Goal: Task Accomplishment & Management: Use online tool/utility

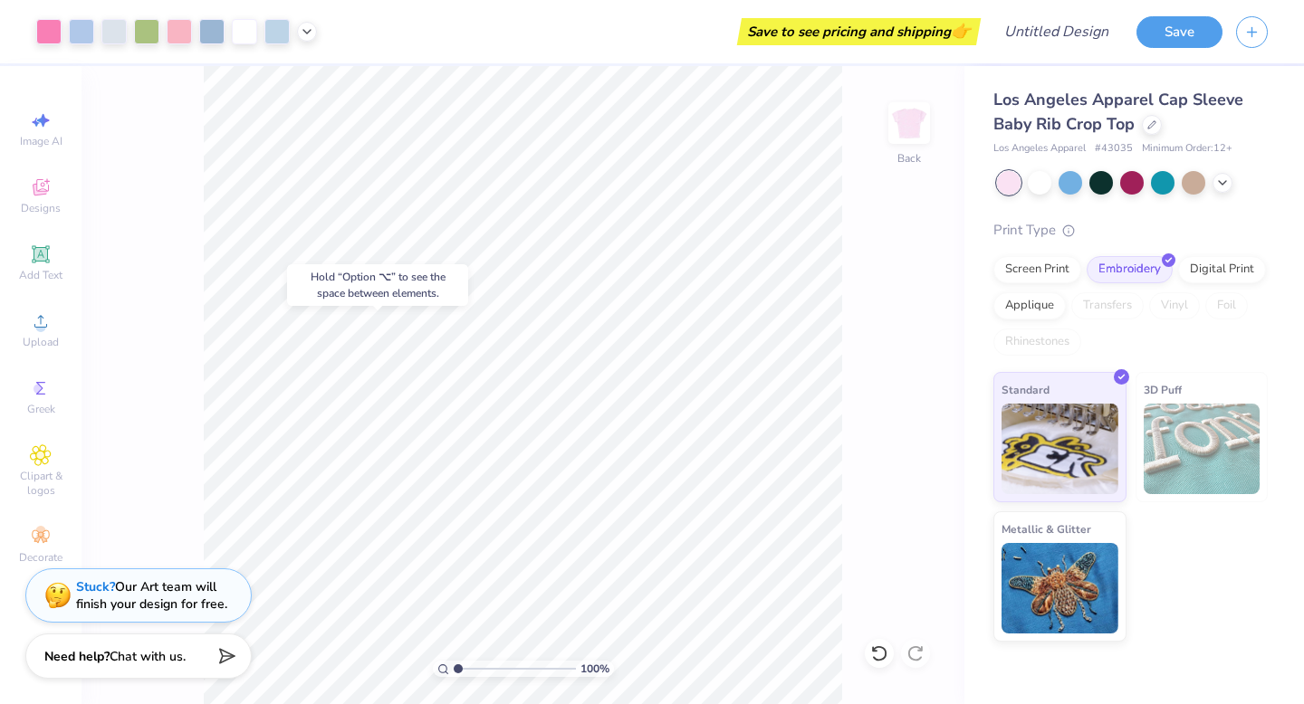
click at [105, 228] on div "100 % Back" at bounding box center [522, 385] width 883 height 638
click at [49, 249] on icon at bounding box center [41, 255] width 22 height 22
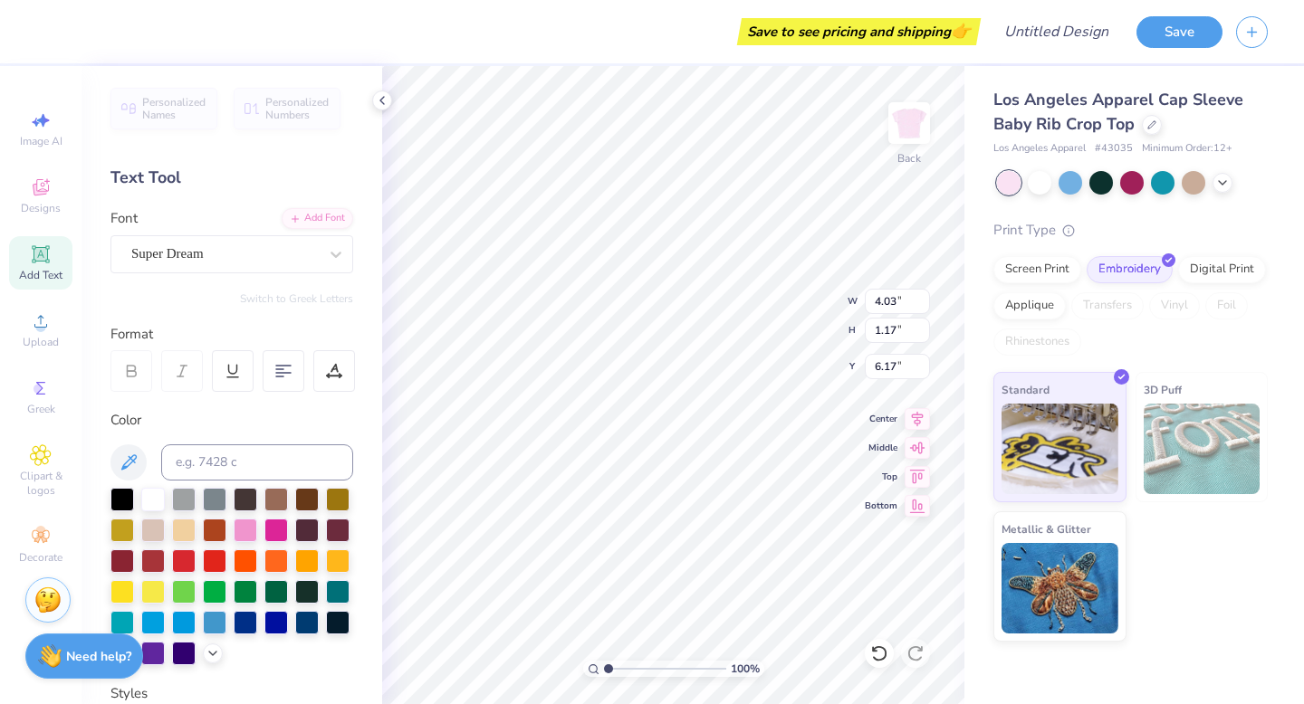
scroll to position [1, 1]
type textarea "KAPPA DELTA"
click at [253, 255] on div "Super Dream" at bounding box center [224, 254] width 190 height 28
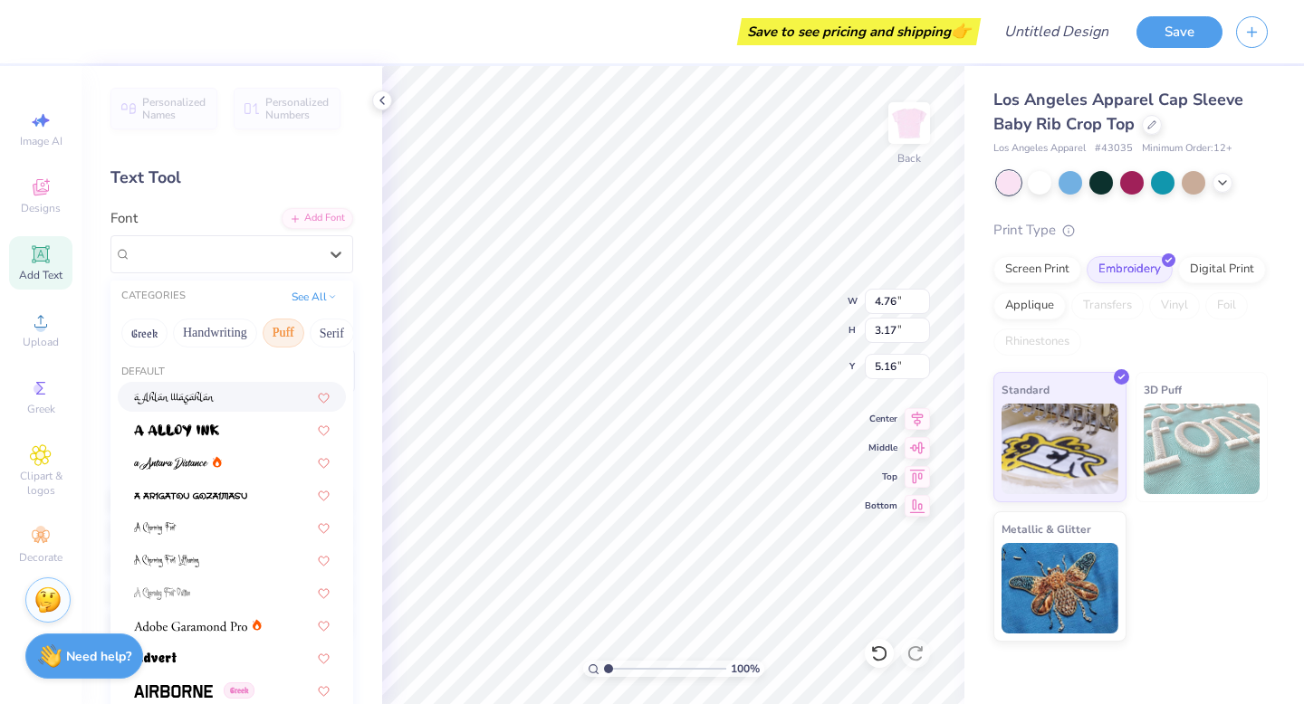
click at [291, 336] on button "Puff" at bounding box center [284, 333] width 42 height 29
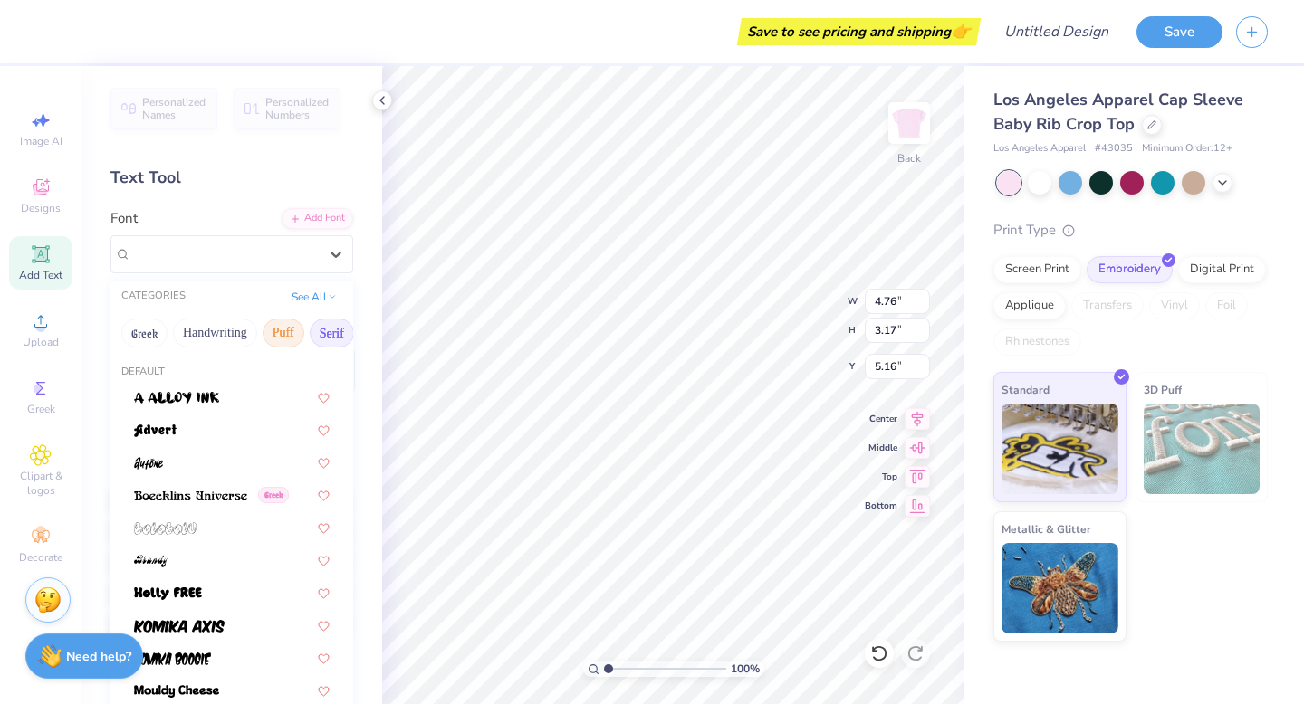
click at [317, 334] on button "Serif" at bounding box center [332, 333] width 44 height 29
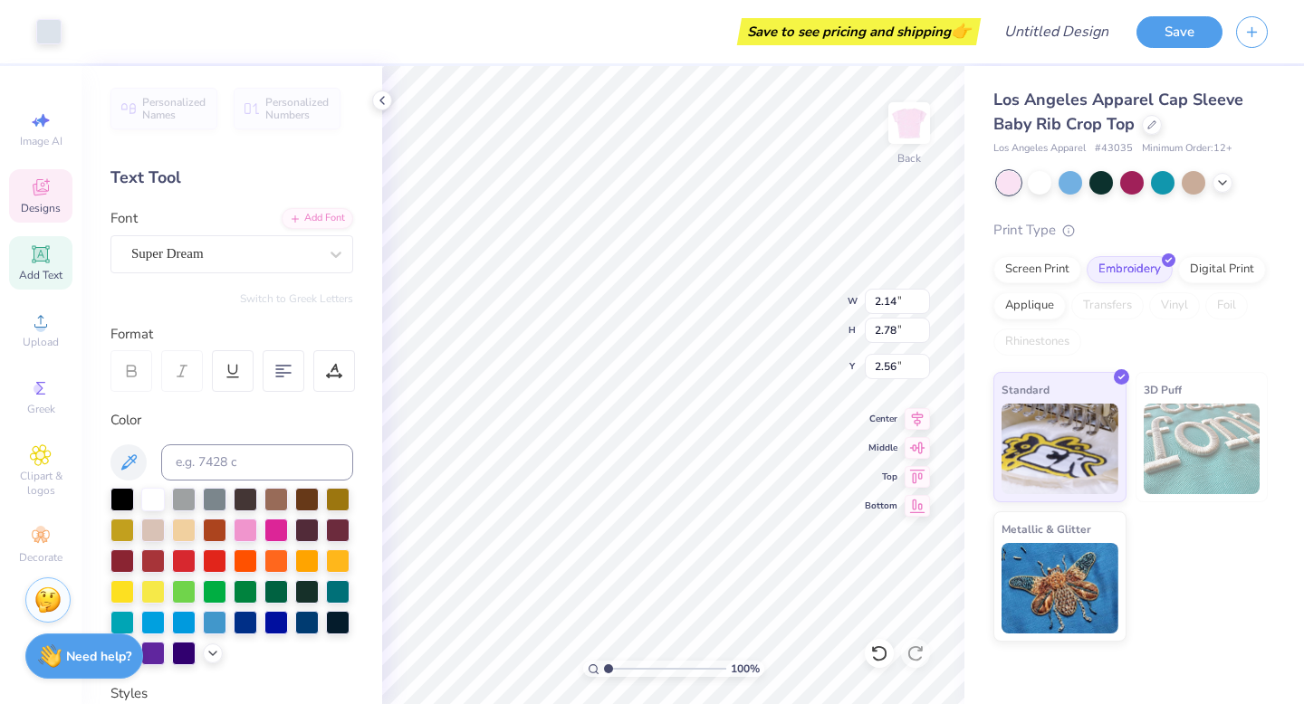
type input "2.14"
type input "2.78"
type input "2.56"
type input "2.36"
type input "3.10"
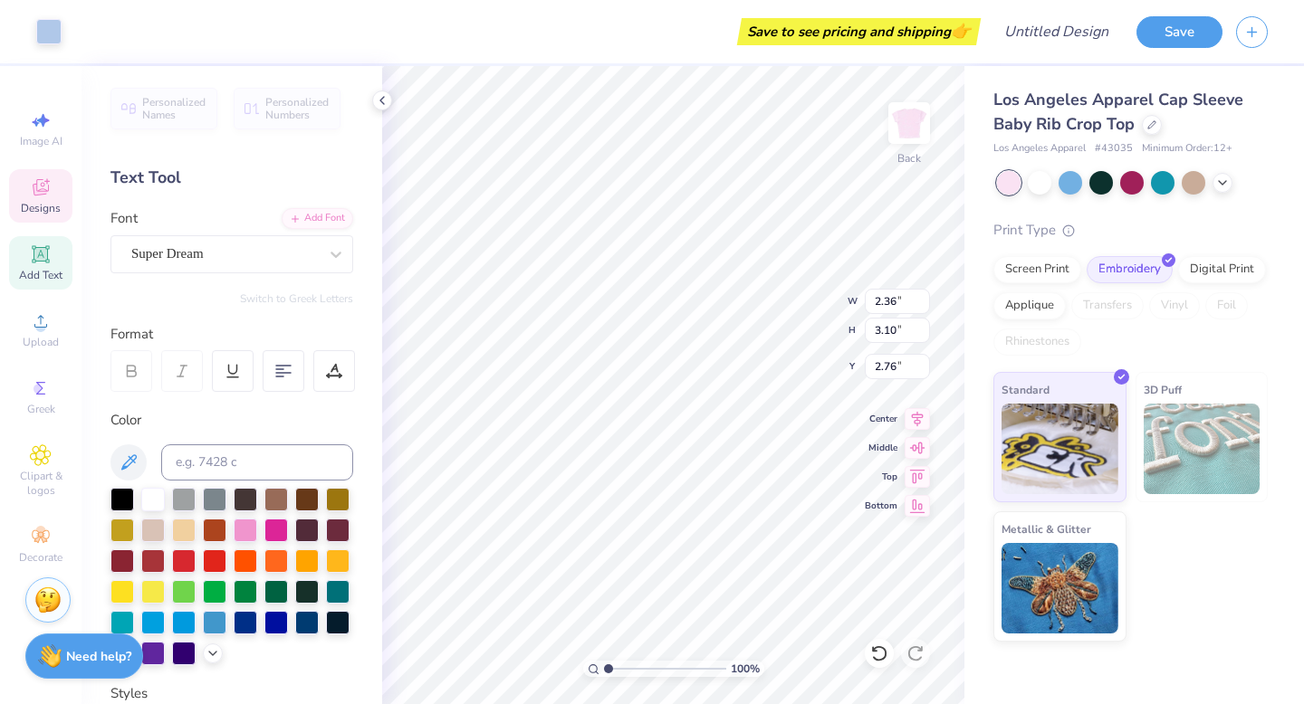
type input "2.70"
type input "4.76"
type input "3.17"
type input "5.16"
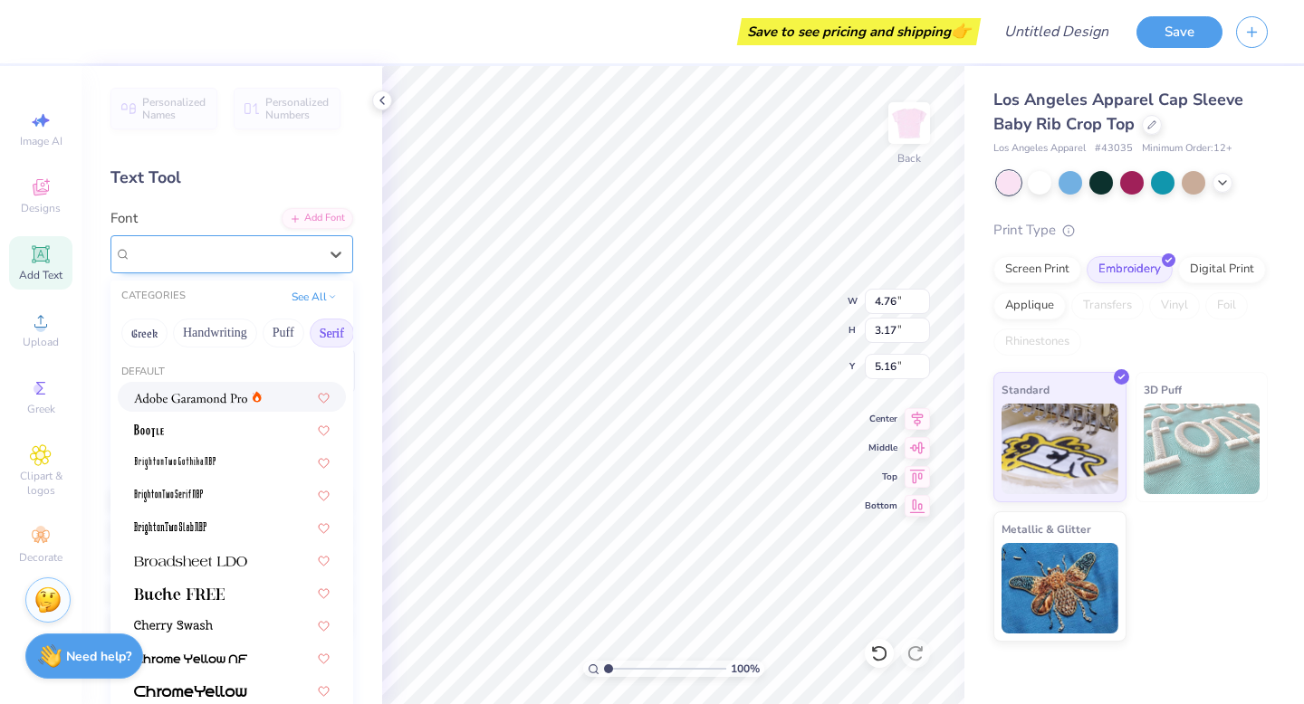
click at [287, 262] on div "Super Dream" at bounding box center [224, 254] width 190 height 28
click at [322, 298] on button "See All" at bounding box center [314, 295] width 56 height 18
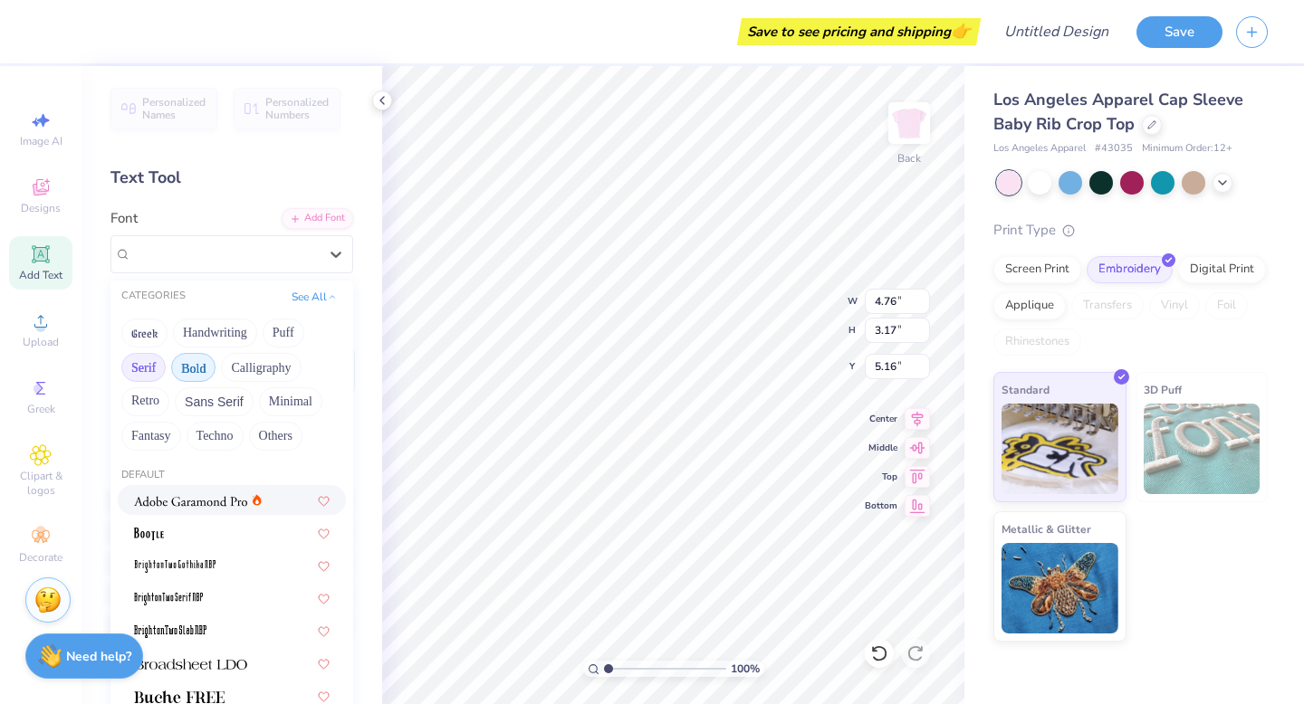
click at [192, 363] on button "Bold" at bounding box center [193, 367] width 44 height 29
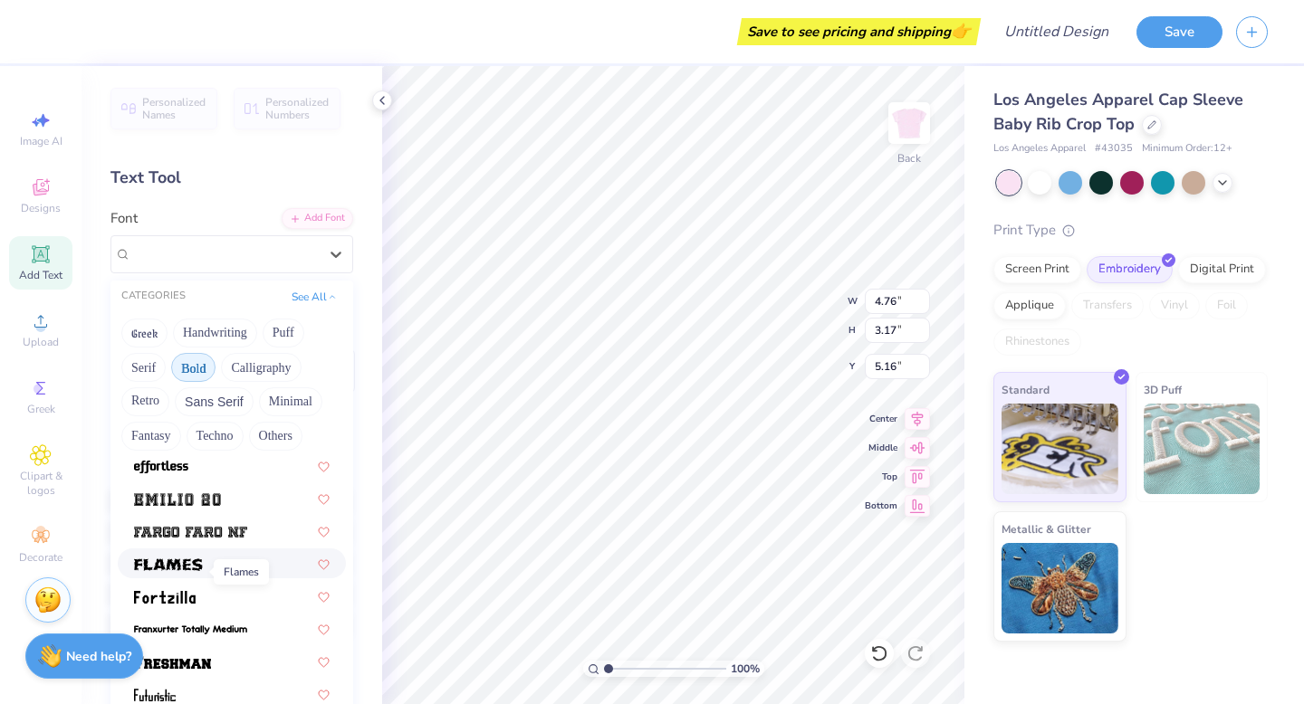
scroll to position [482, 0]
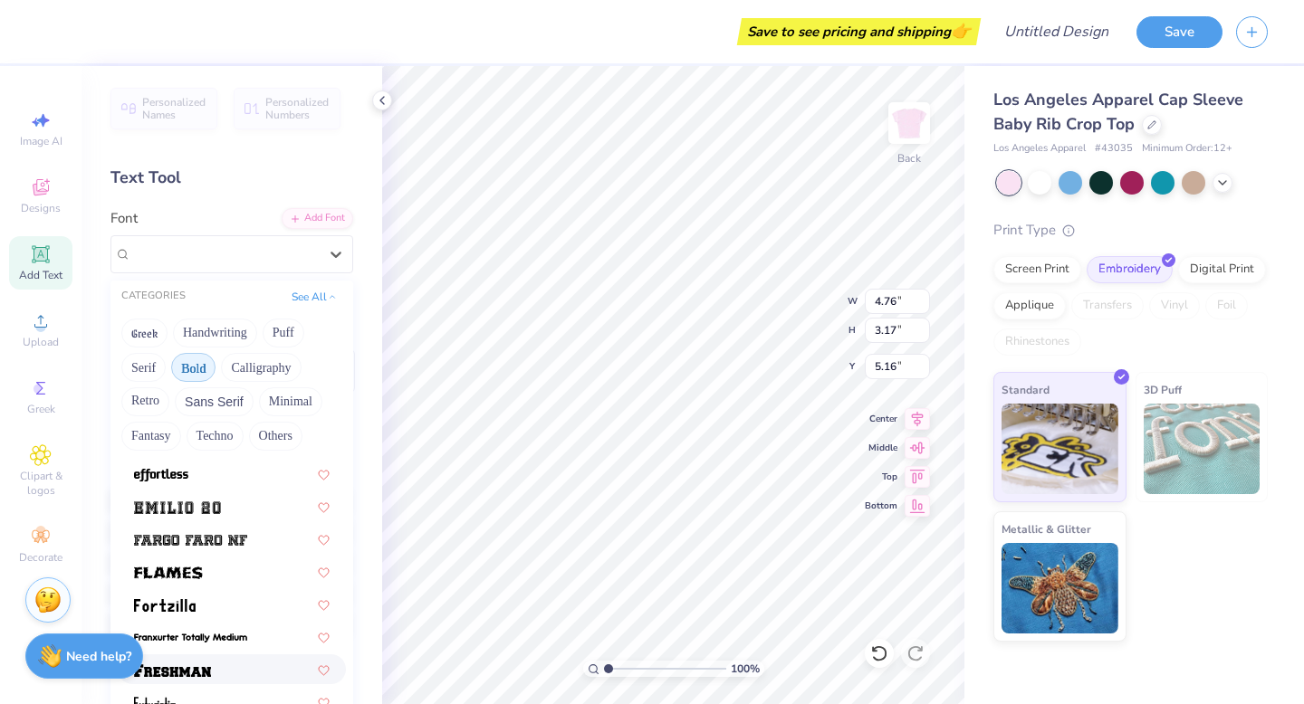
click at [175, 674] on img at bounding box center [172, 670] width 77 height 13
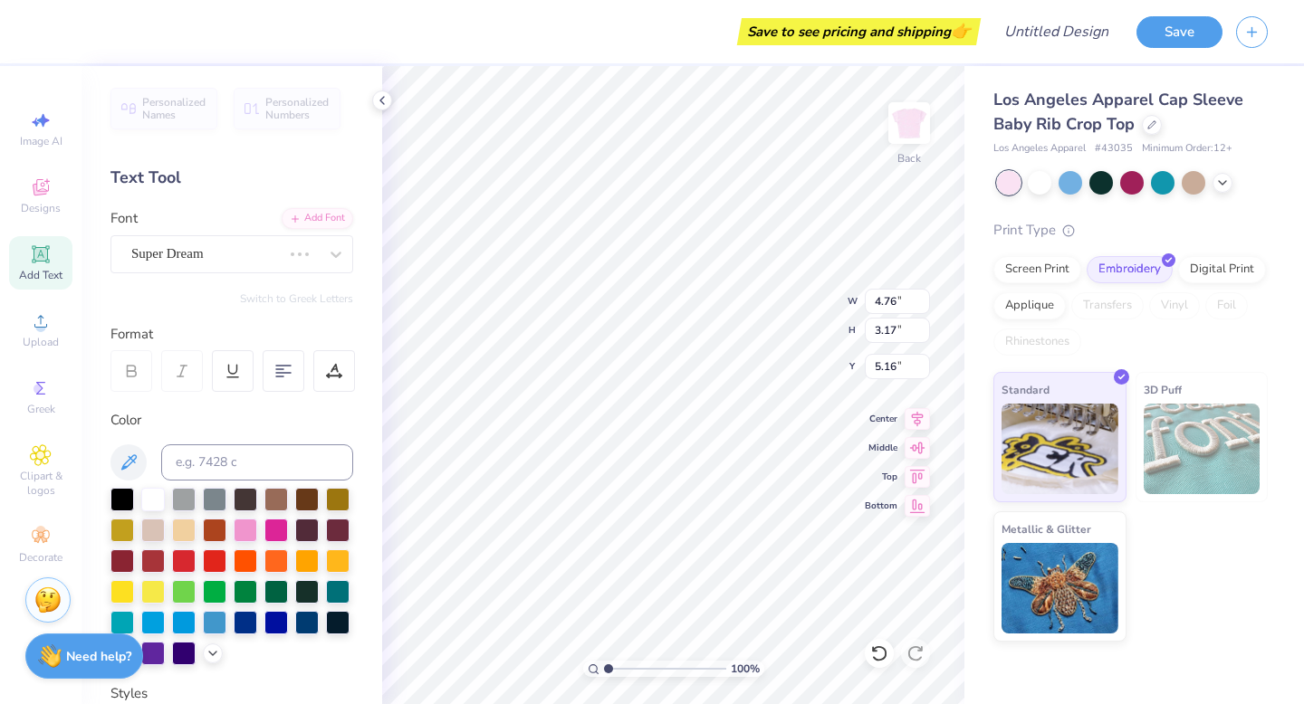
type input "6.42"
type input "3.39"
type input "5.05"
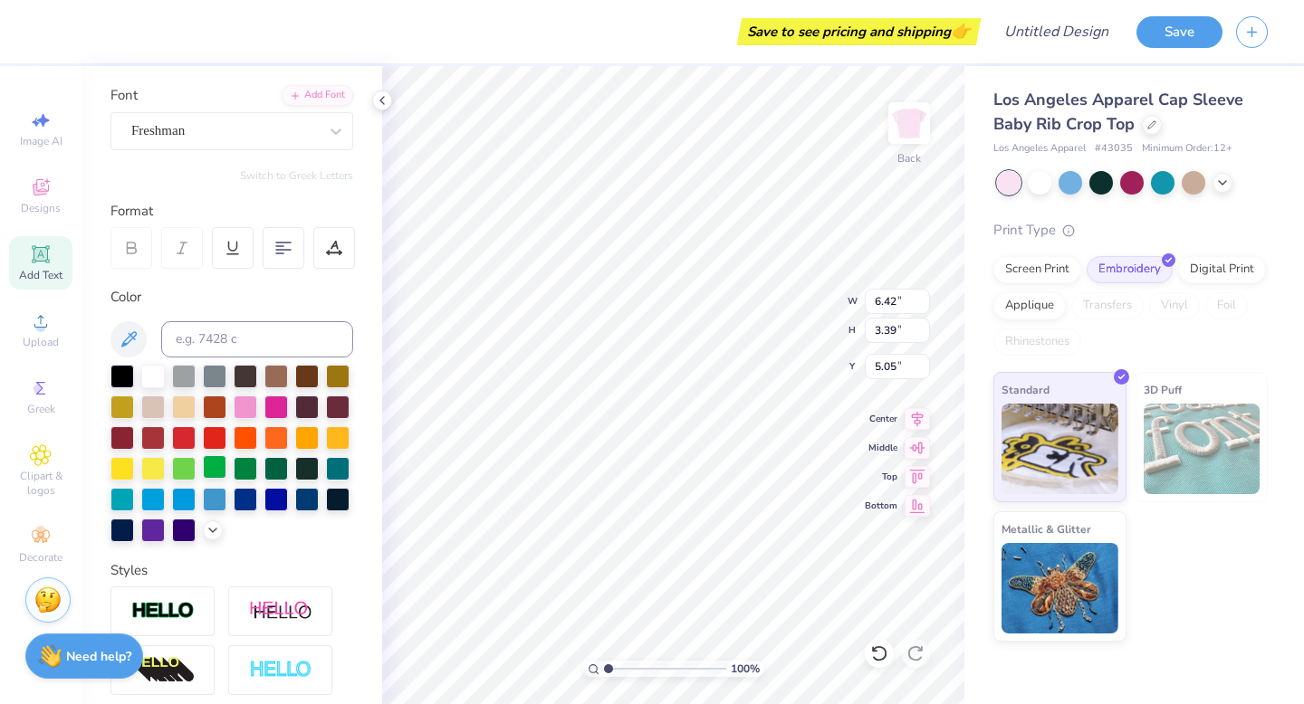
scroll to position [0, 0]
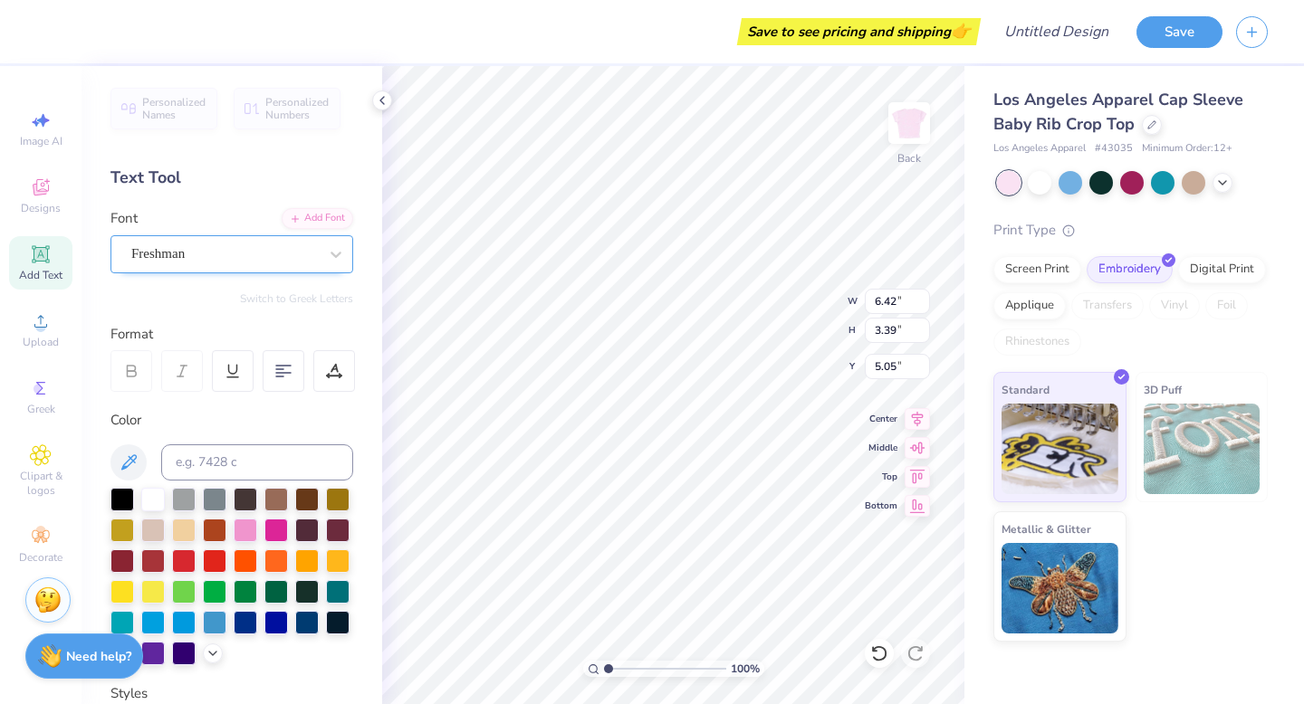
click at [314, 250] on div "Freshman" at bounding box center [224, 254] width 190 height 28
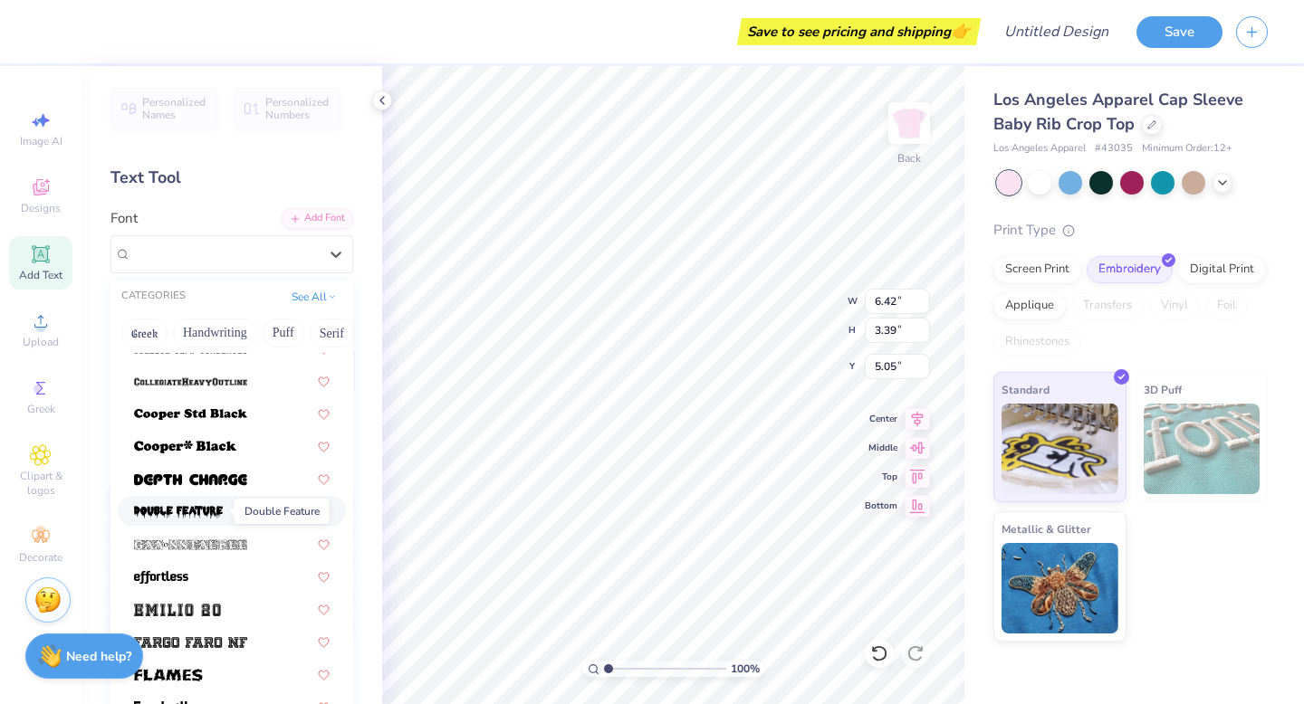
scroll to position [273, 0]
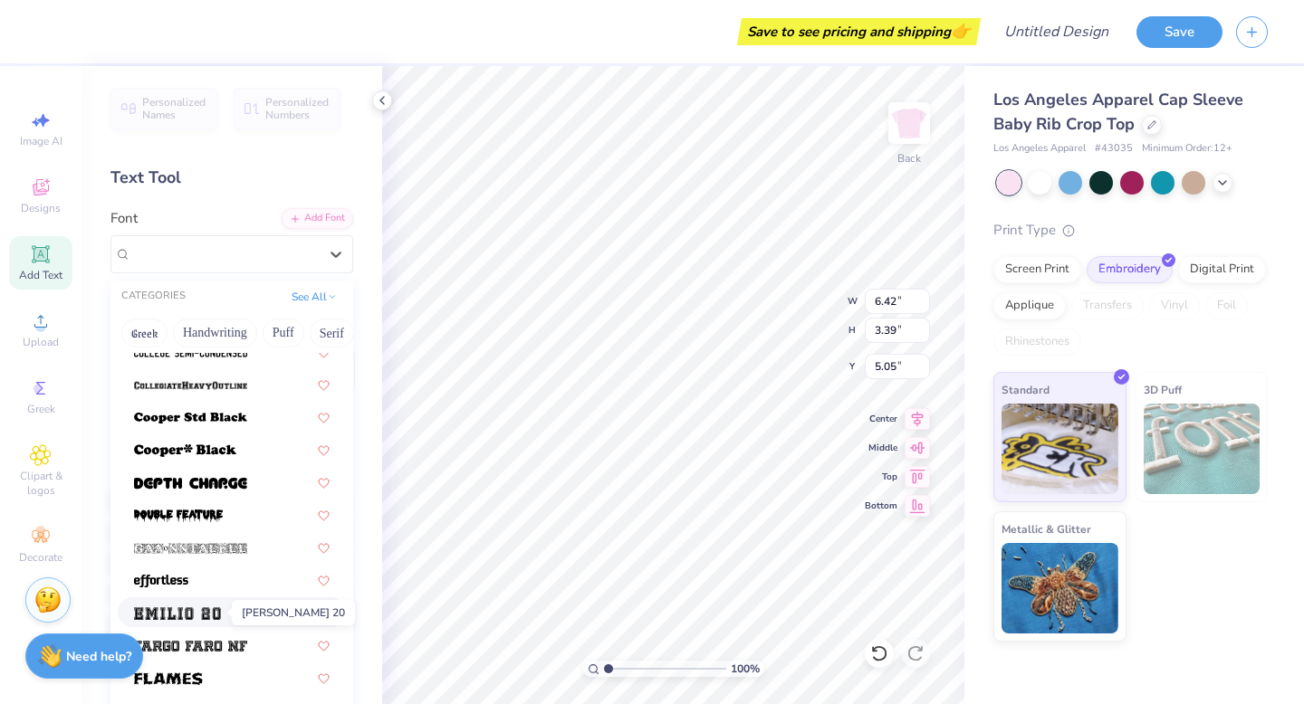
click at [180, 609] on img at bounding box center [177, 613] width 87 height 13
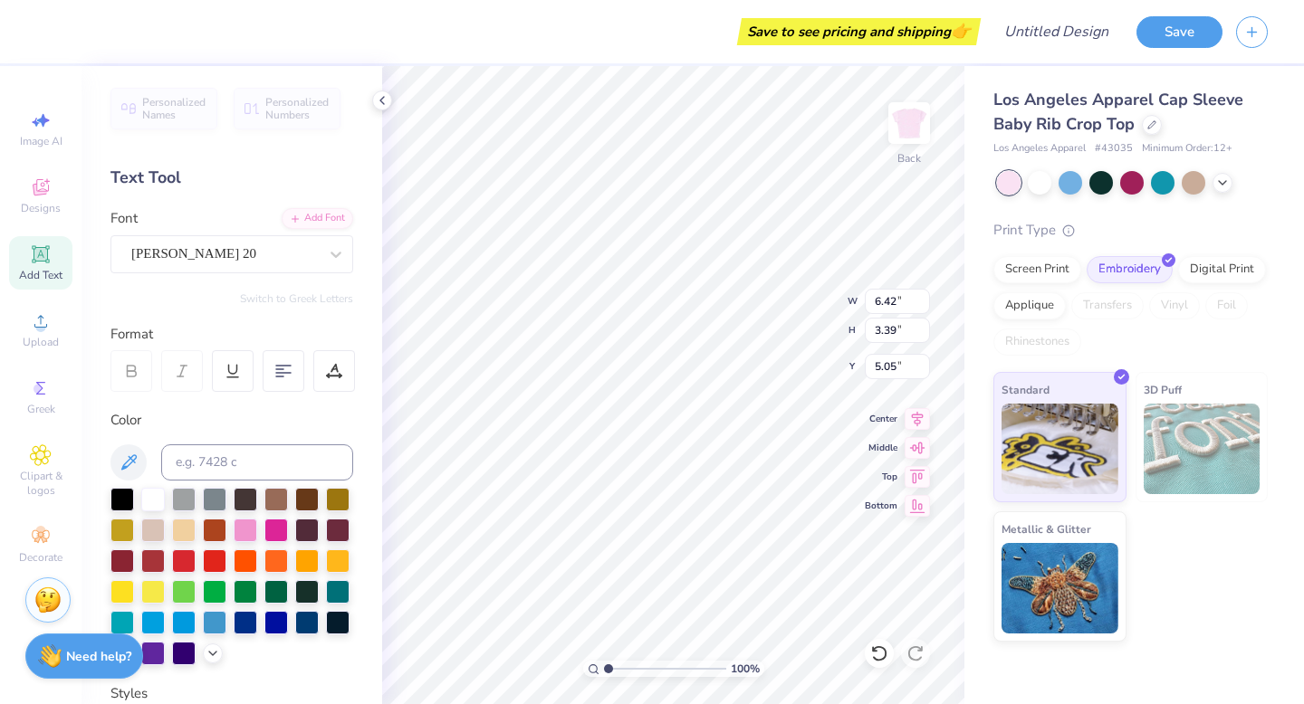
type input "6.97"
type input "3.41"
type input "5.04"
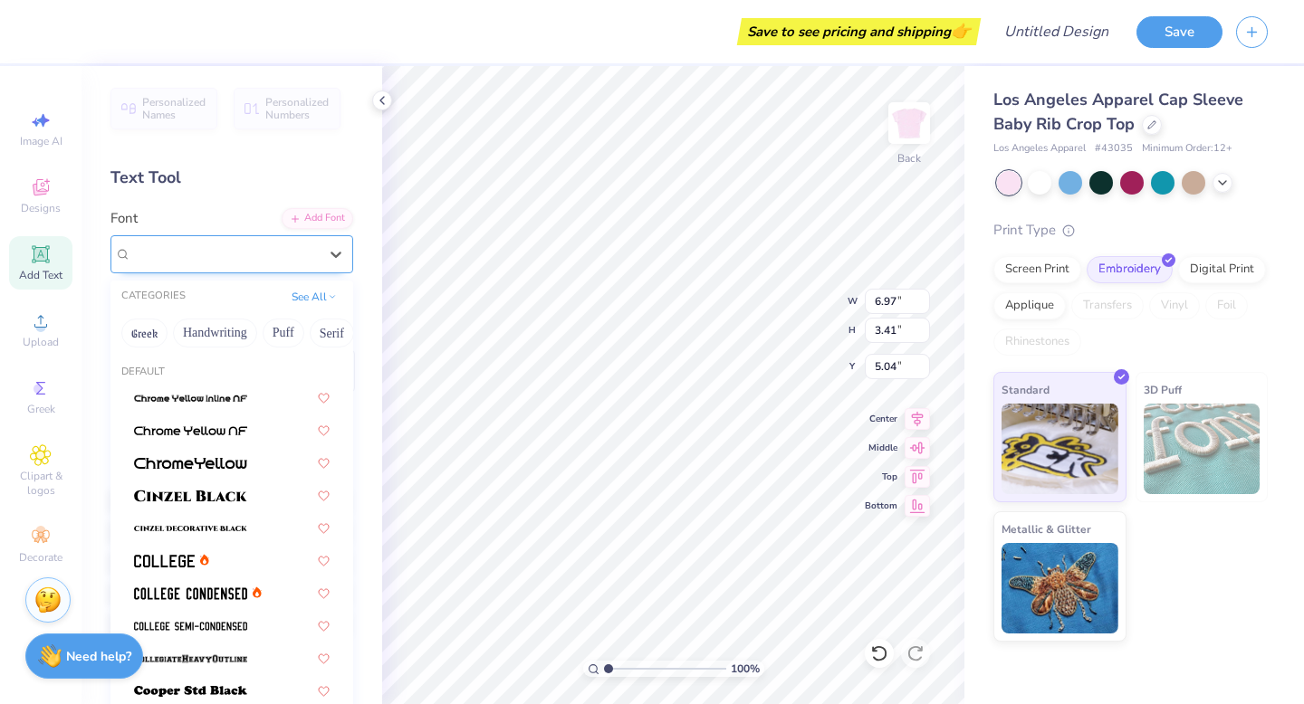
click at [262, 249] on div "[PERSON_NAME] 20" at bounding box center [224, 254] width 190 height 28
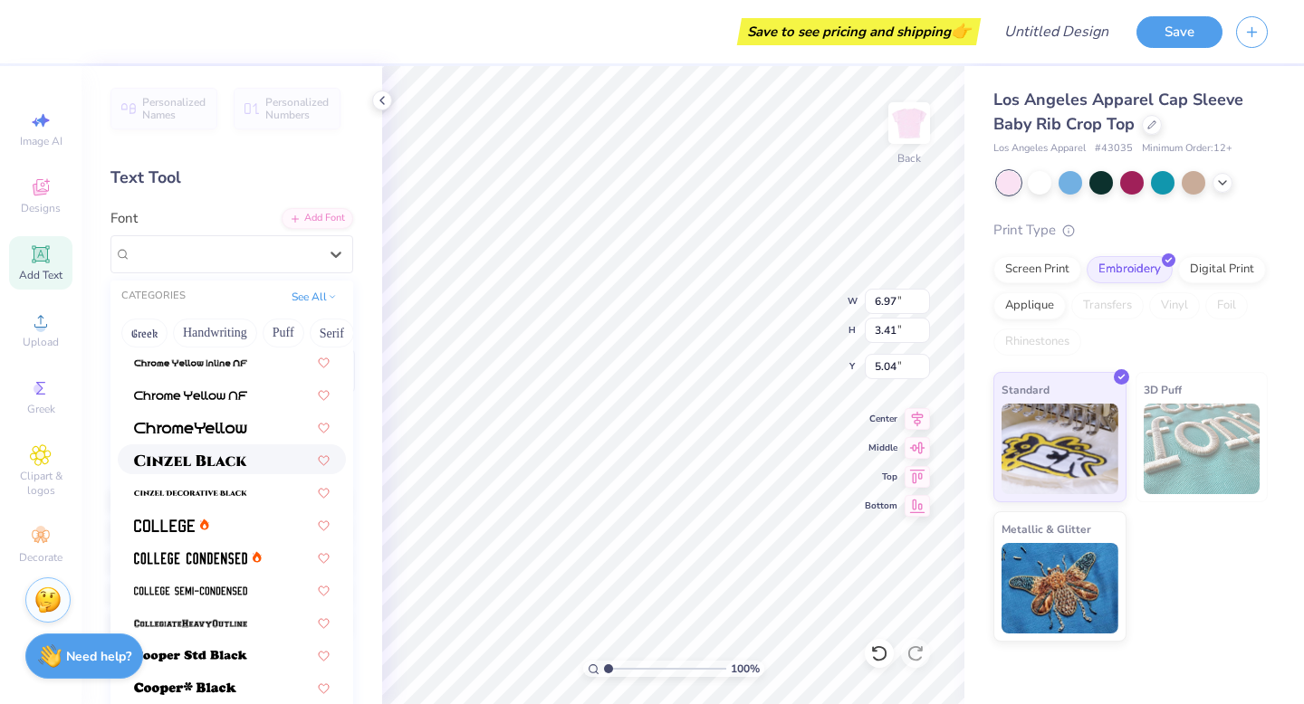
scroll to position [40, 0]
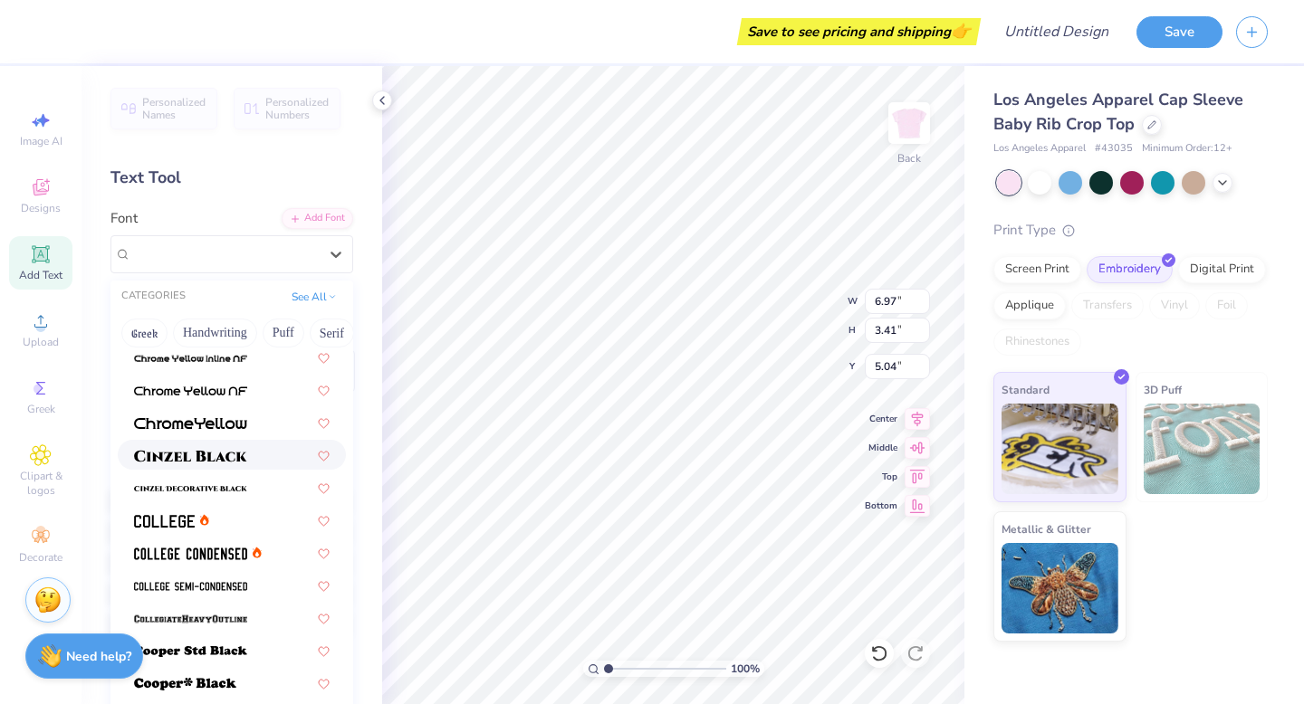
click at [198, 461] on img at bounding box center [190, 456] width 113 height 13
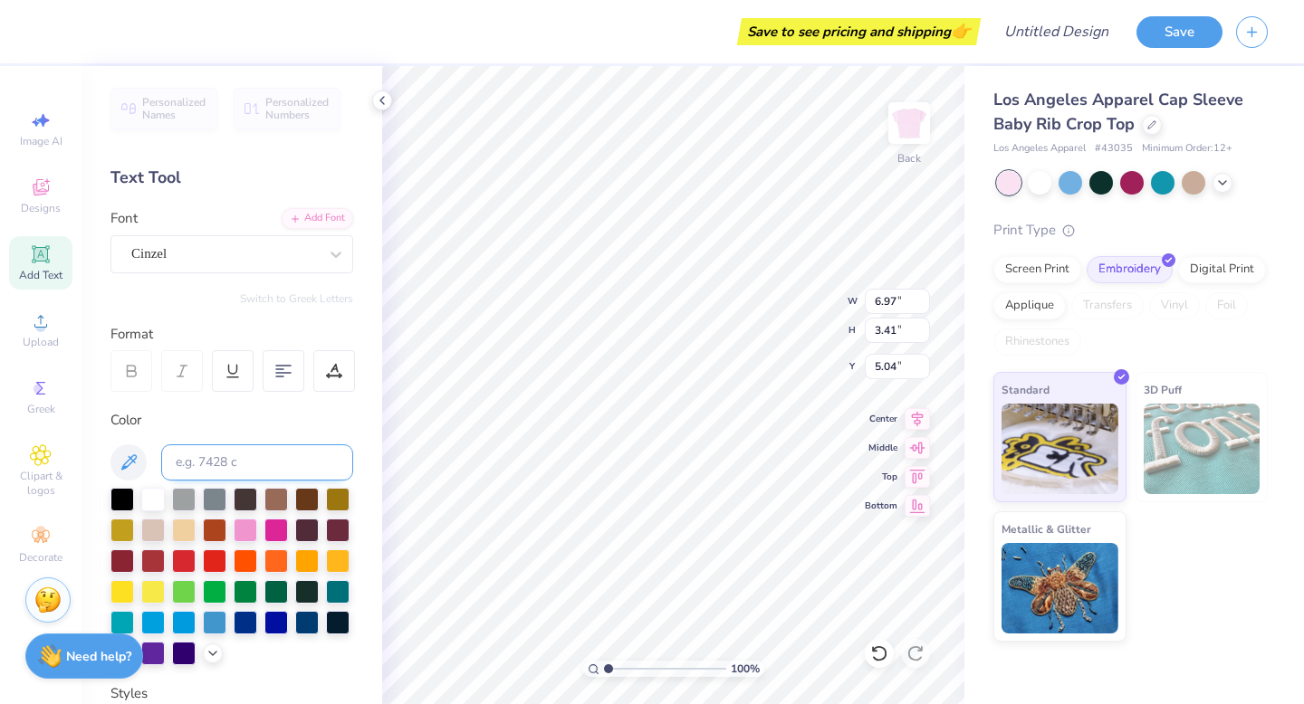
type input "5.84"
type input "3.10"
type input "5.20"
click at [215, 263] on div "Cinzel" at bounding box center [224, 254] width 190 height 28
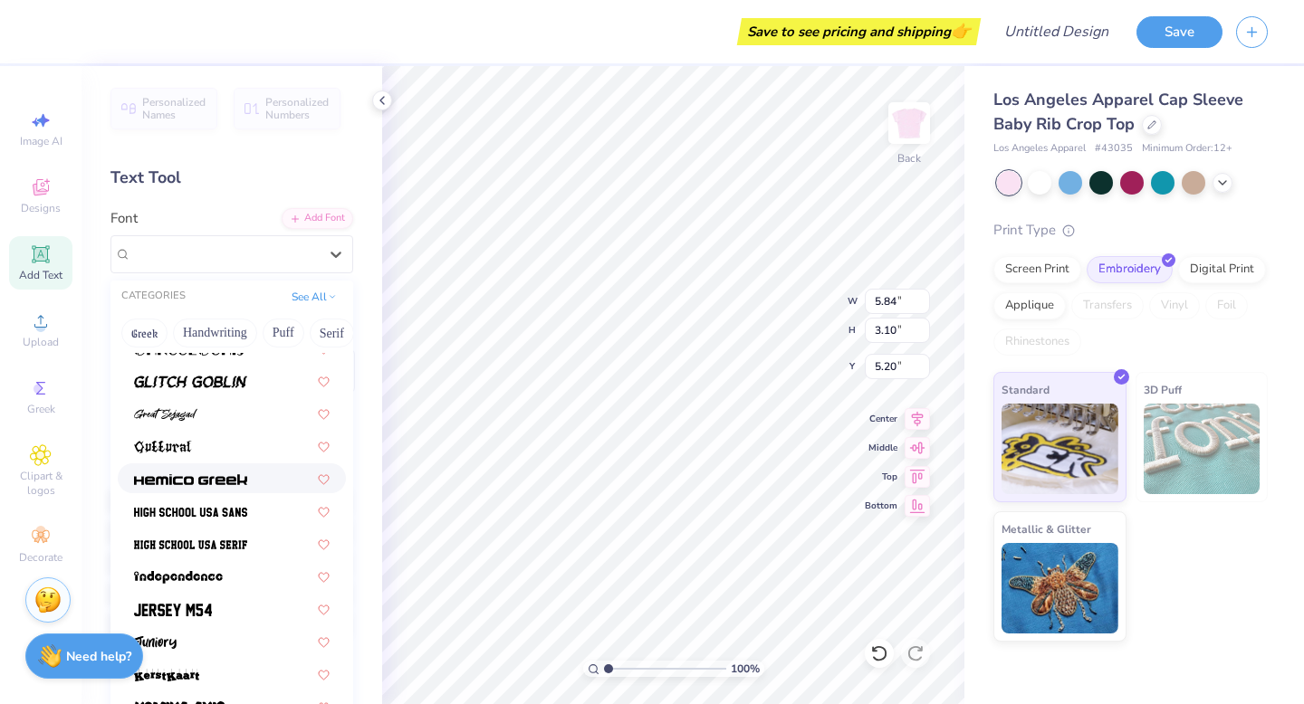
scroll to position [806, 0]
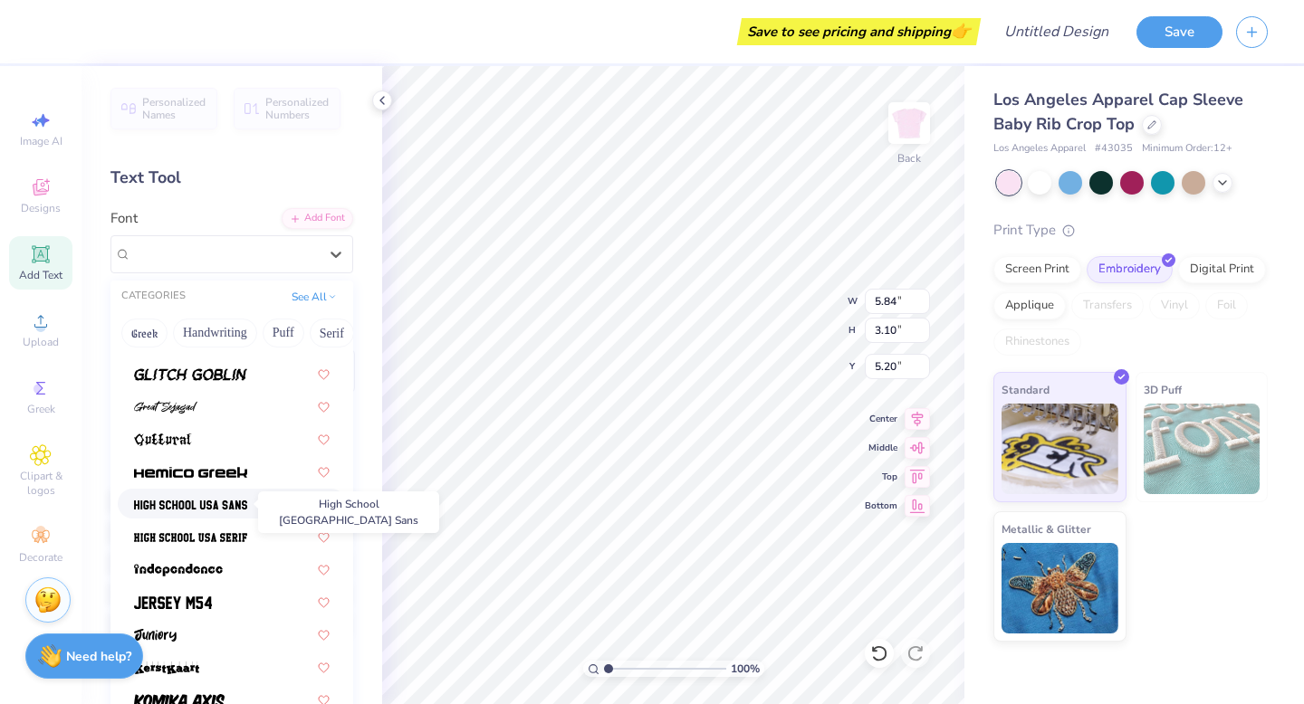
click at [212, 505] on img at bounding box center [190, 505] width 113 height 13
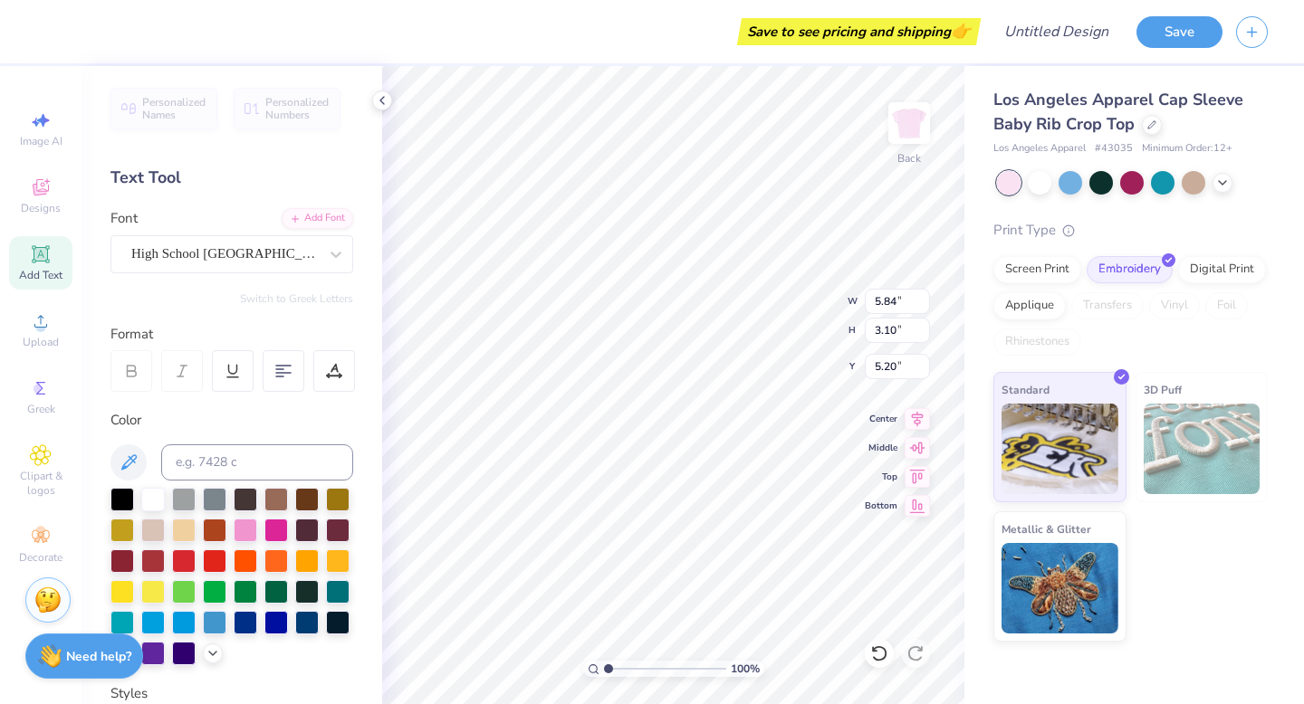
type input "4.46"
type input "3.21"
type input "5.14"
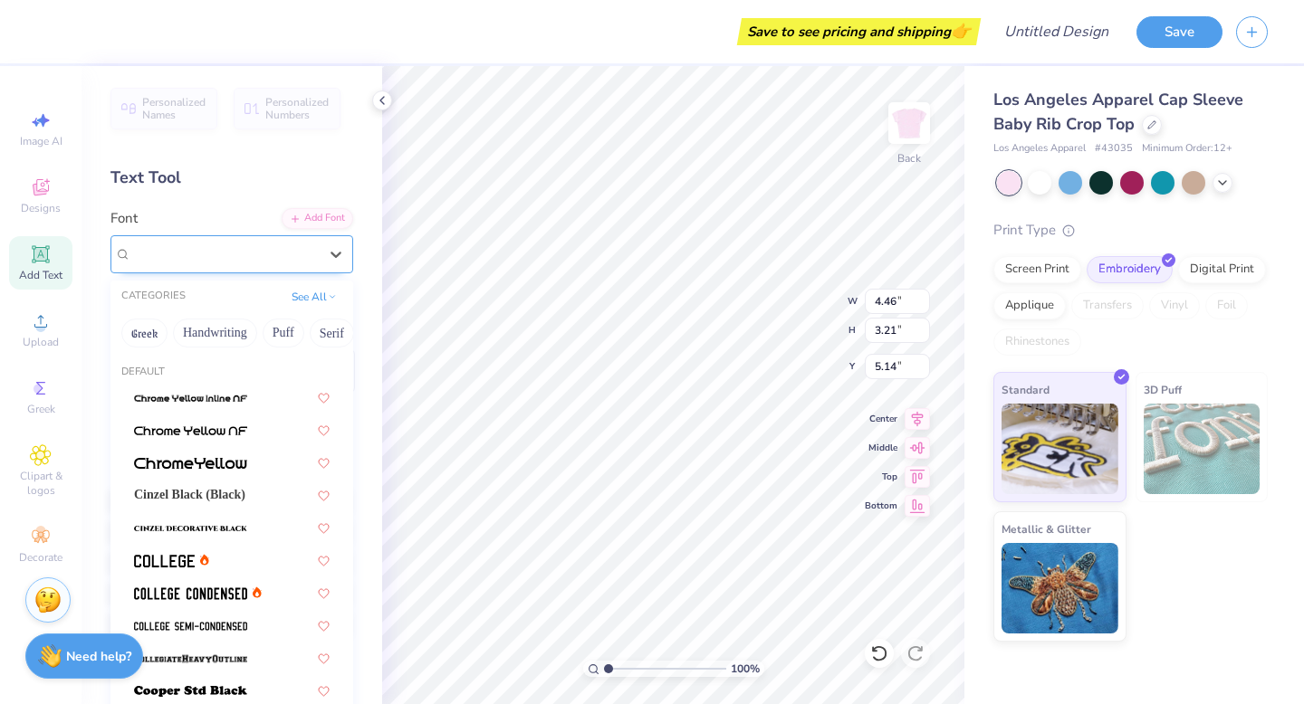
click at [263, 253] on div "High School [GEOGRAPHIC_DATA] Sans" at bounding box center [224, 254] width 190 height 28
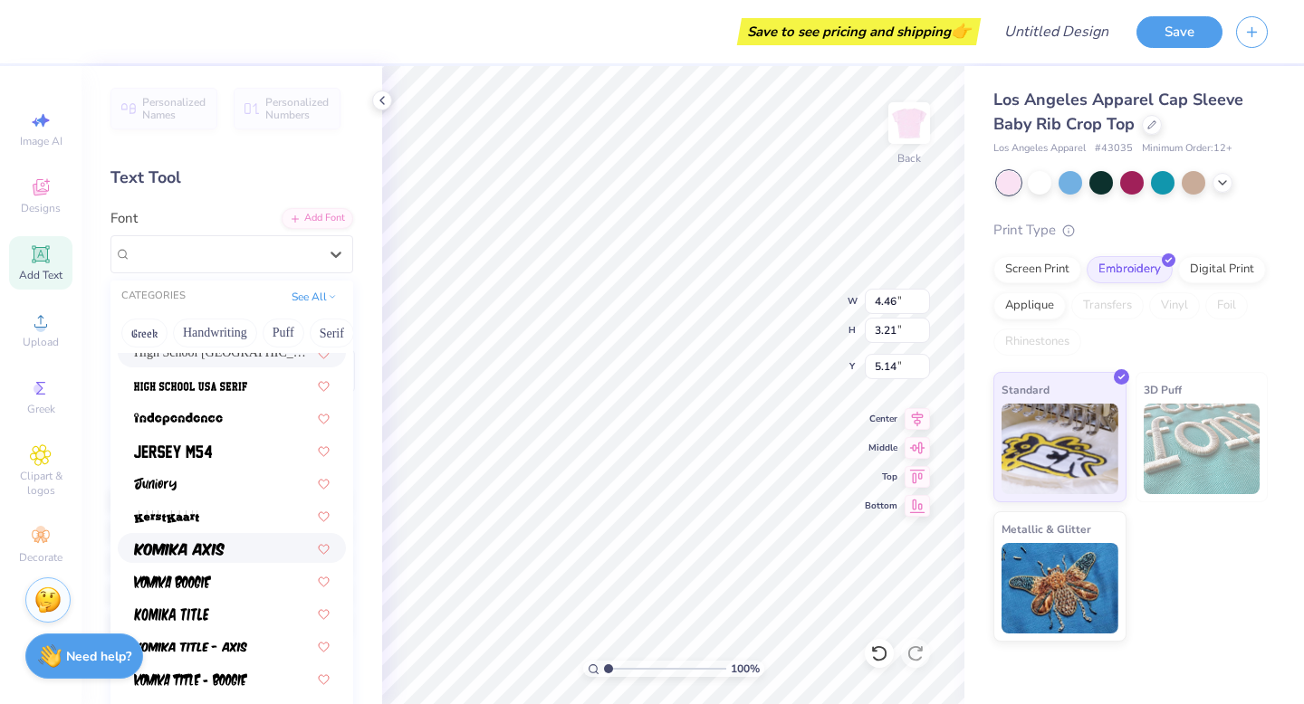
scroll to position [976, 0]
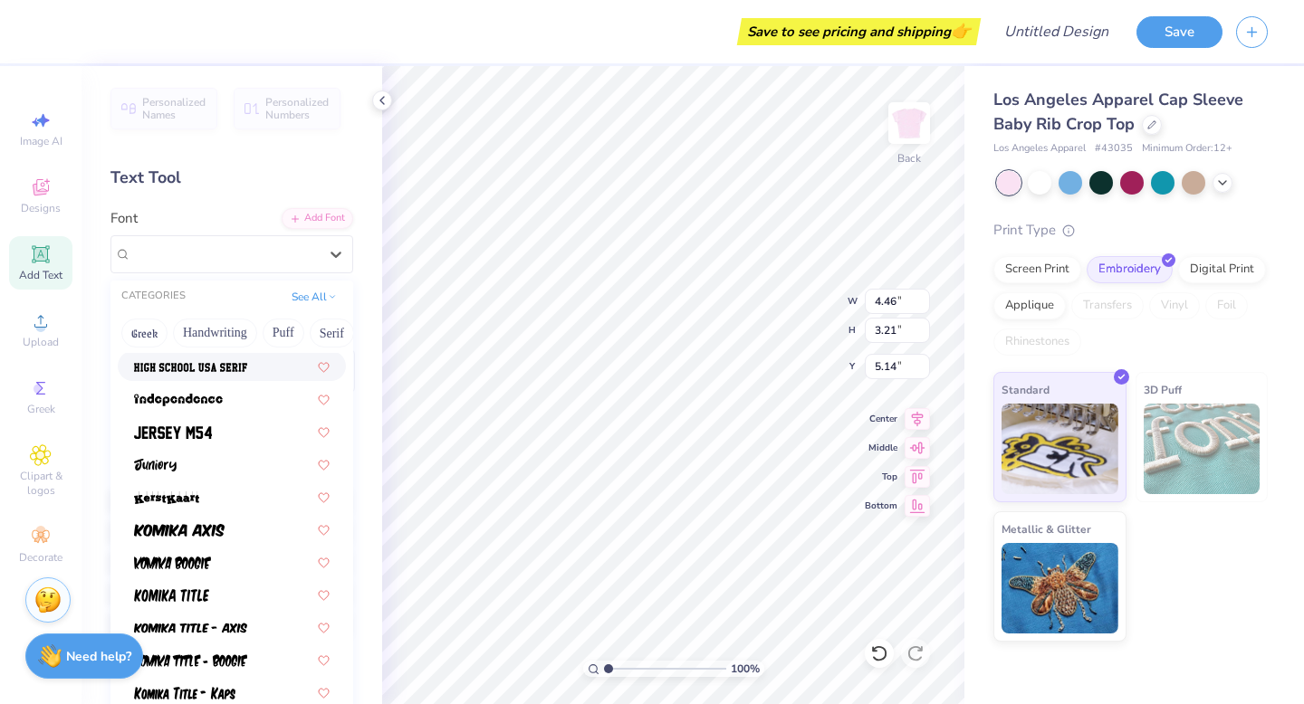
click at [213, 375] on span at bounding box center [190, 366] width 113 height 19
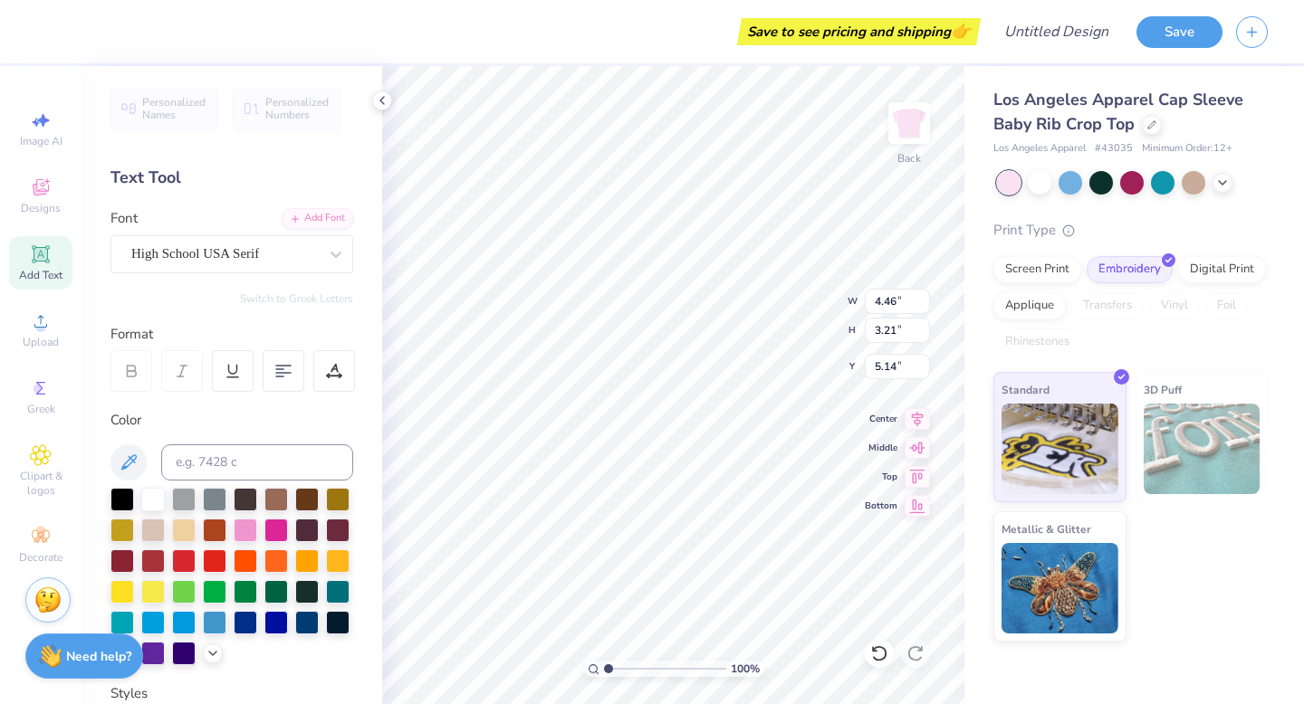
type input "4.71"
type input "5.15"
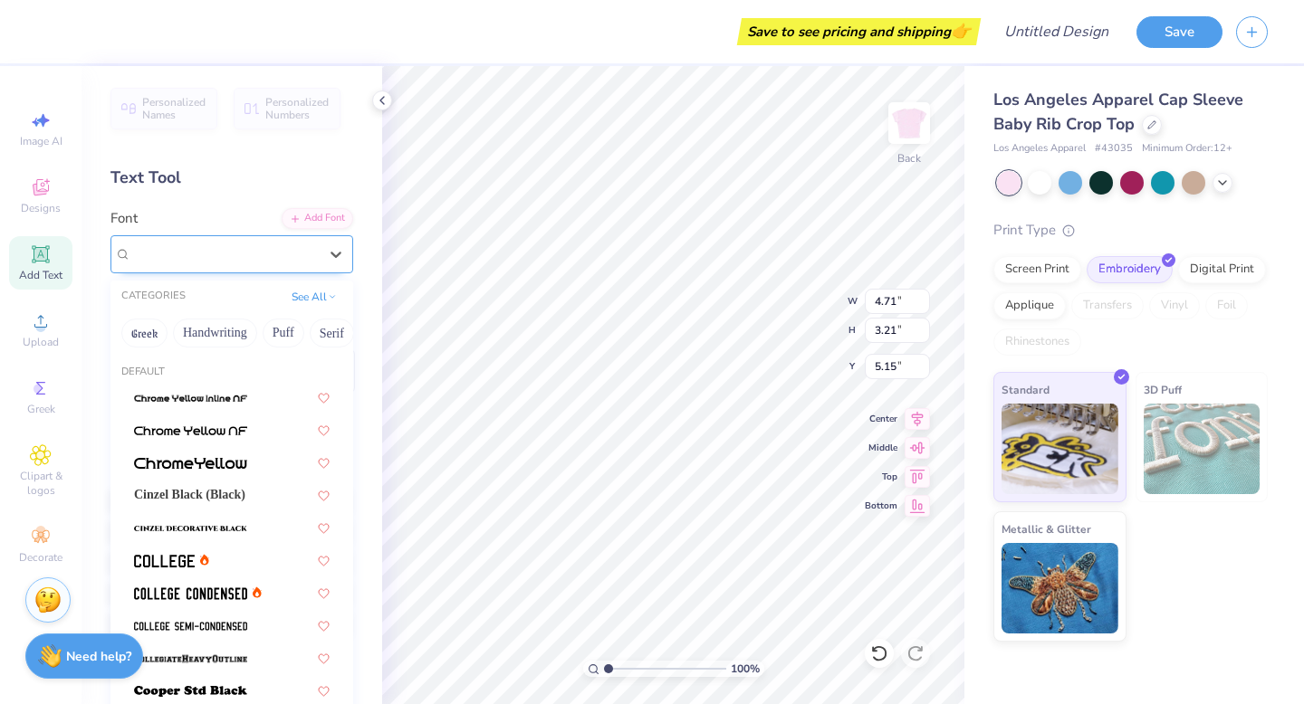
click at [287, 263] on div at bounding box center [224, 254] width 186 height 24
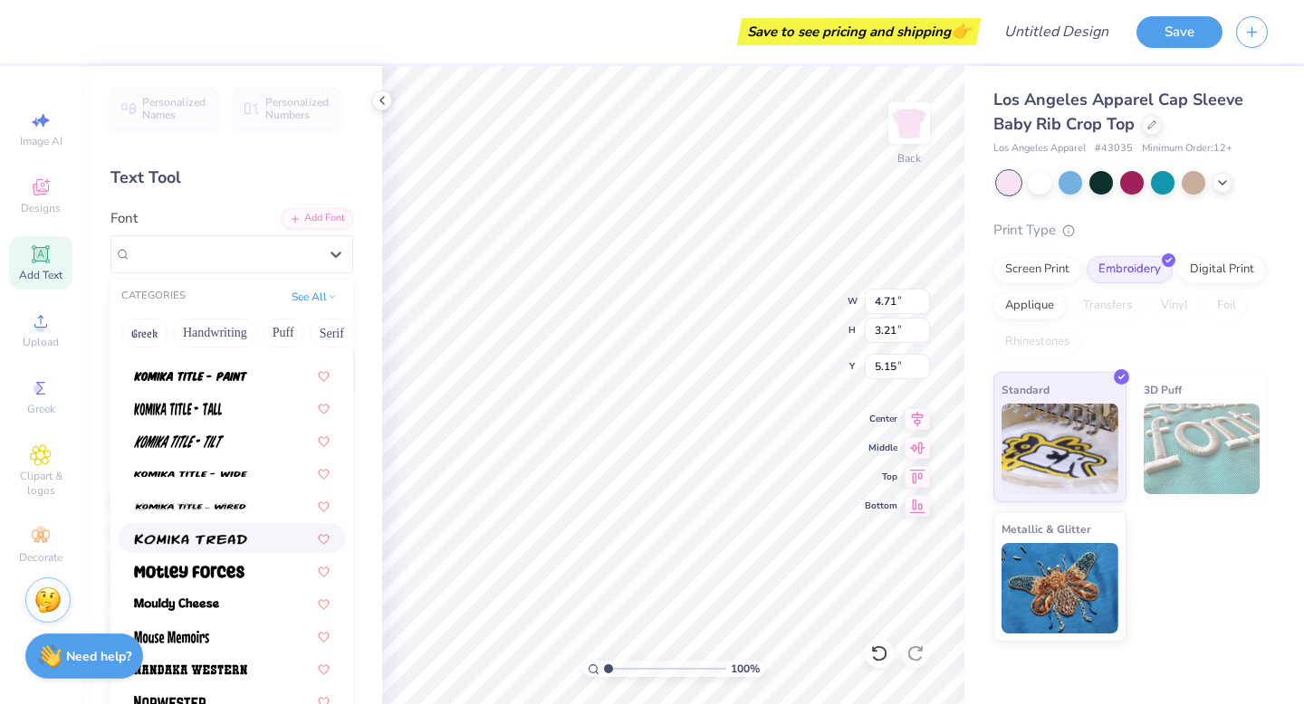
scroll to position [1349, 0]
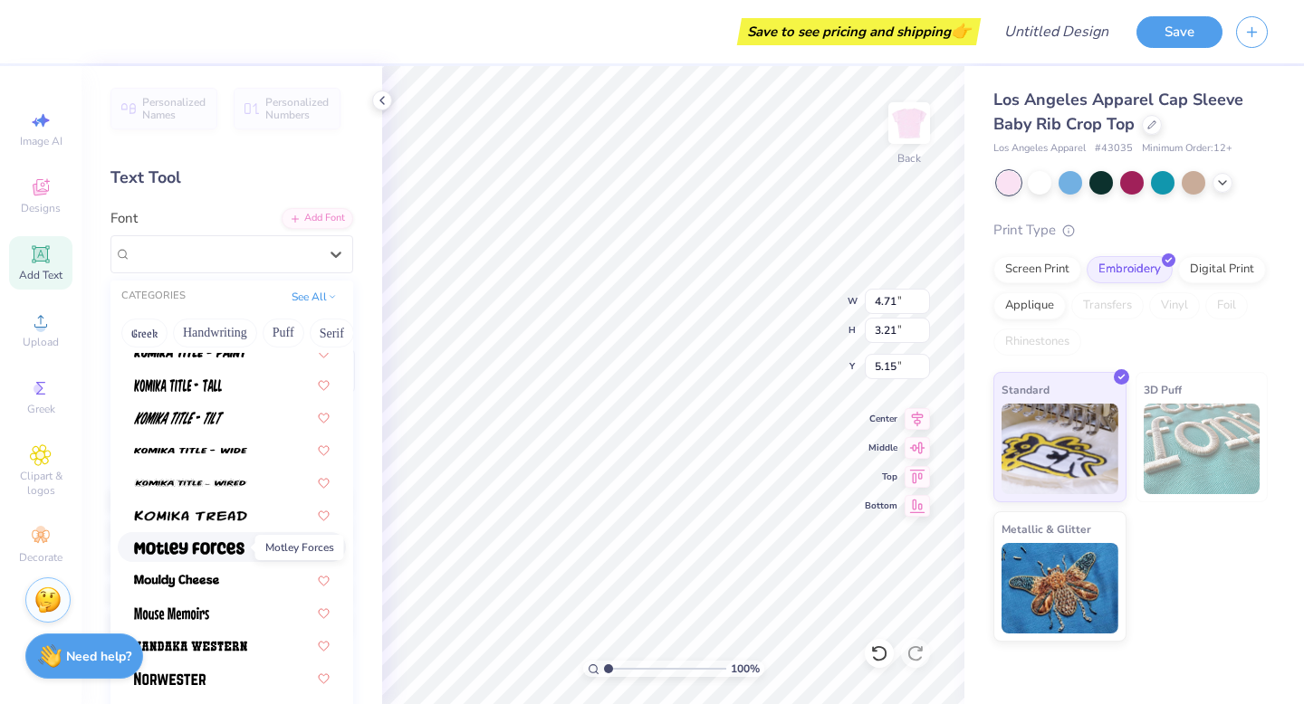
click at [191, 550] on img at bounding box center [189, 548] width 110 height 13
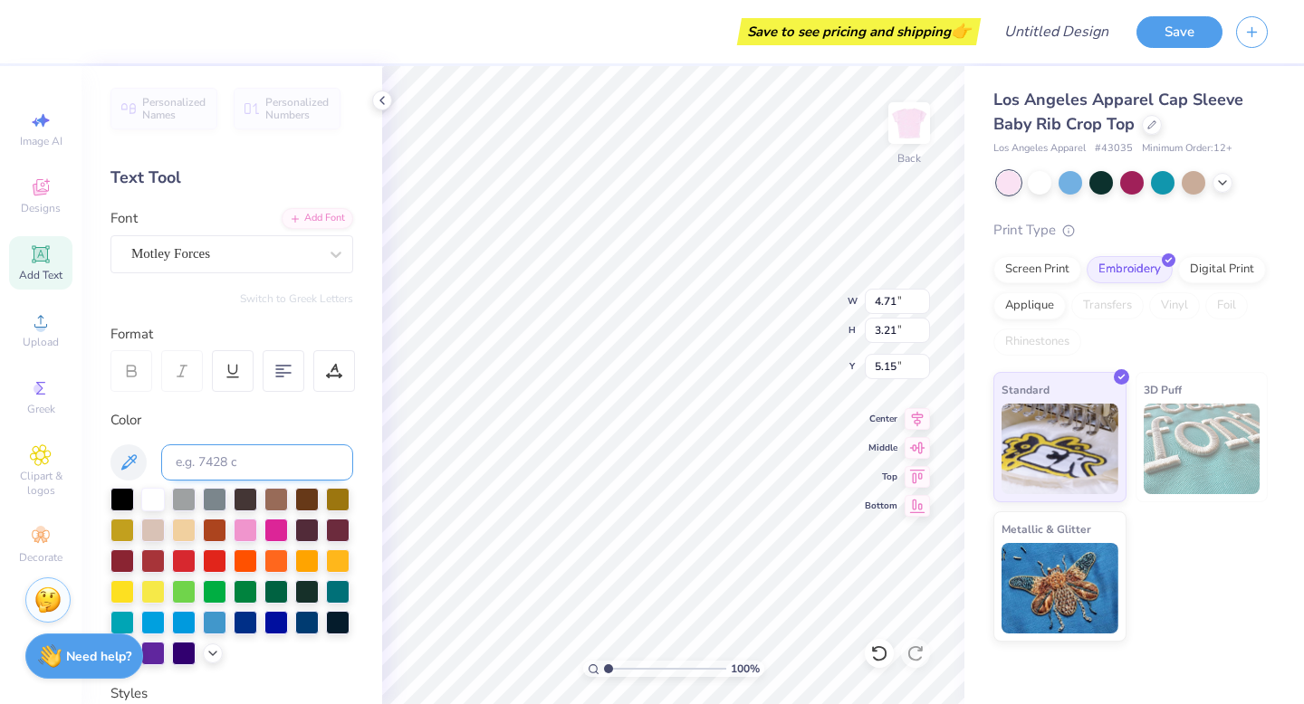
type input "4.46"
type input "3.09"
type input "5.20"
click at [251, 253] on div "Motley Forces" at bounding box center [224, 254] width 190 height 28
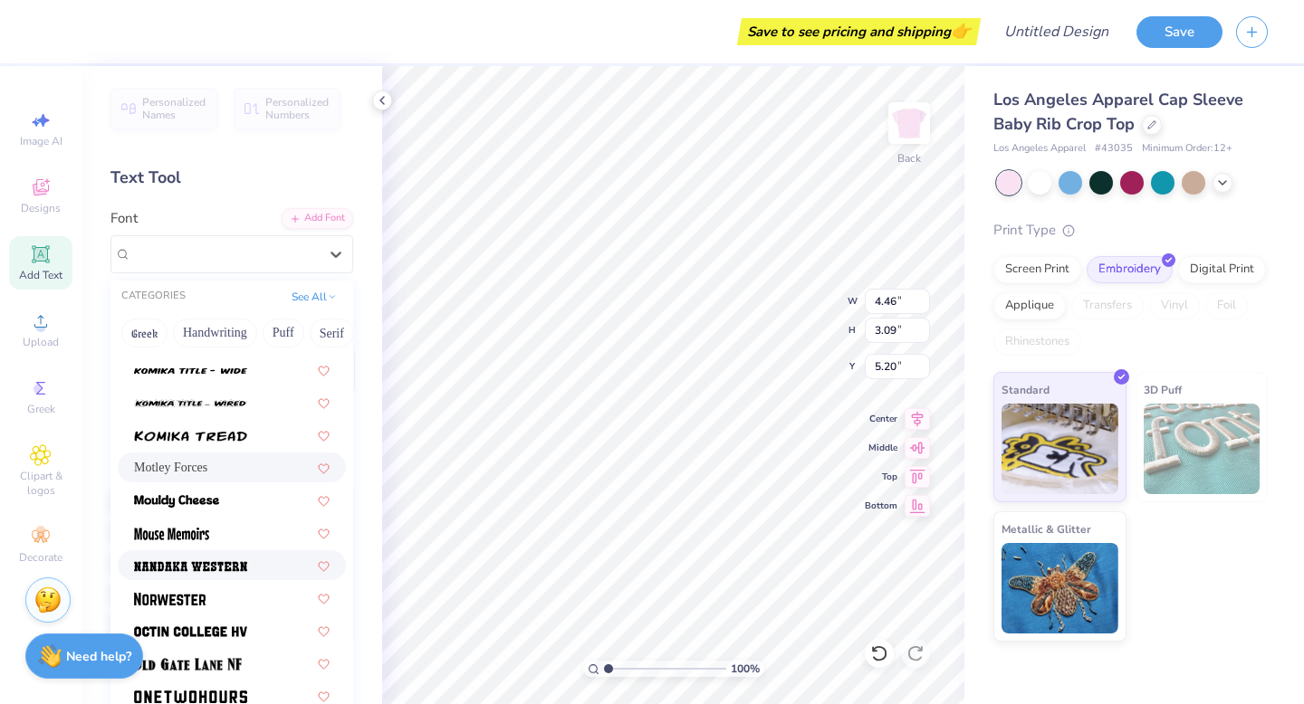
scroll to position [1470, 0]
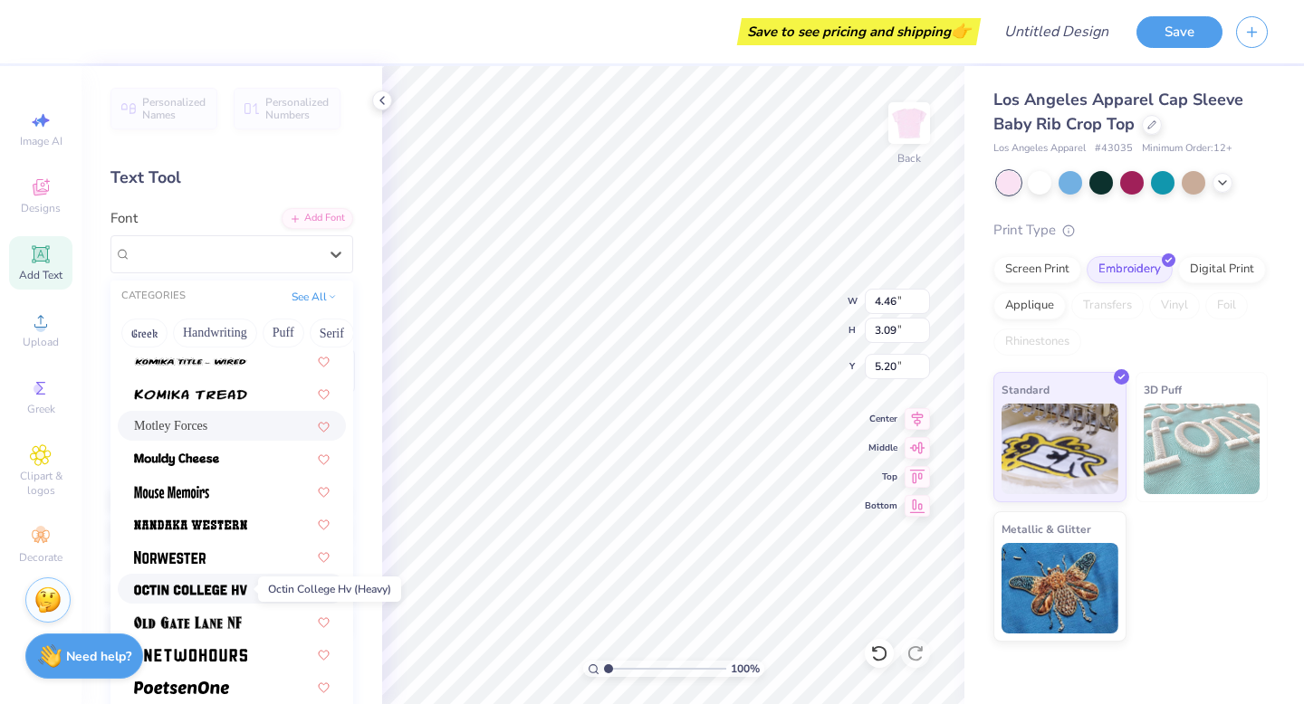
click at [206, 584] on img at bounding box center [190, 590] width 113 height 13
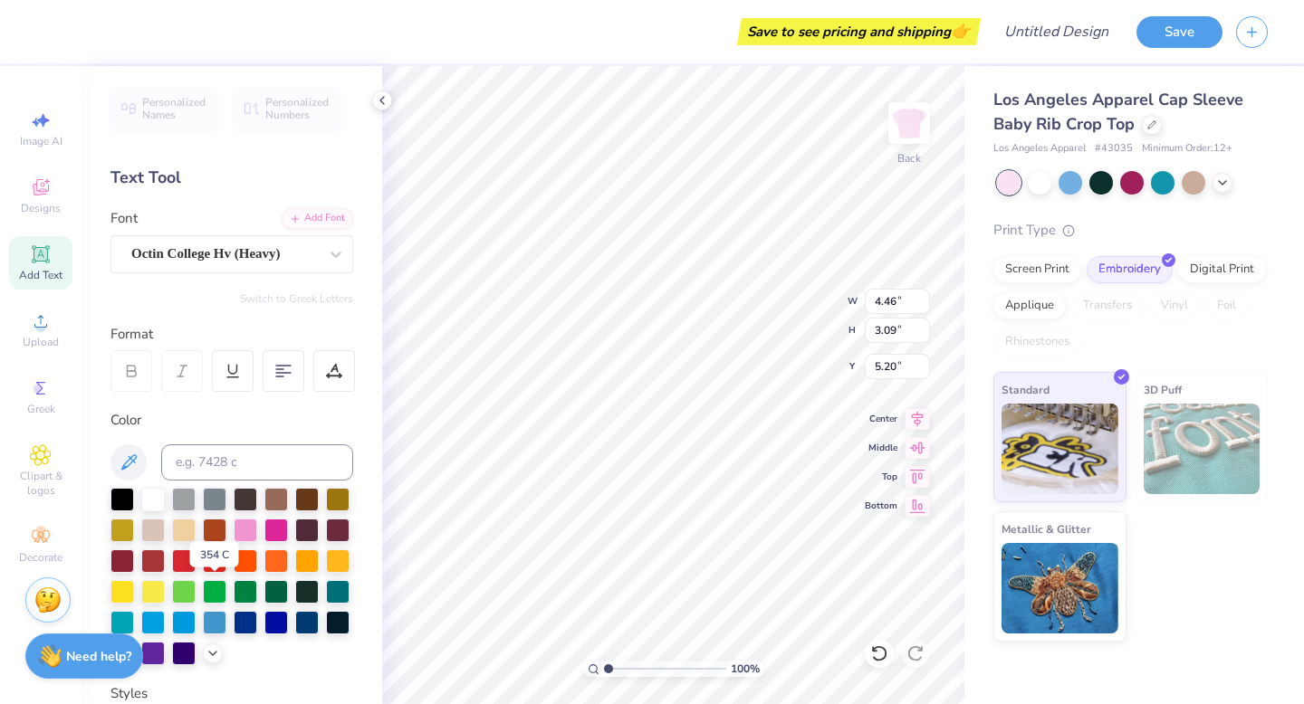
type input "4.45"
type input "3.06"
type input "5.22"
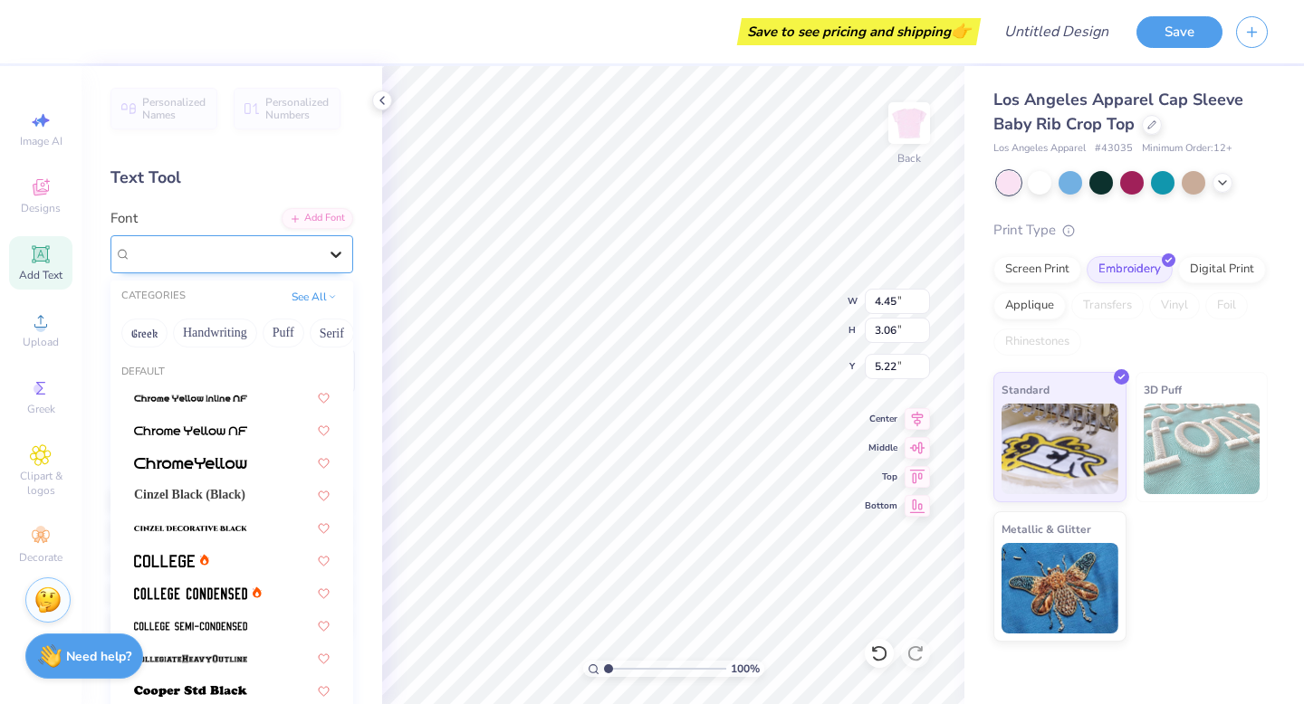
click at [333, 257] on icon at bounding box center [336, 254] width 18 height 18
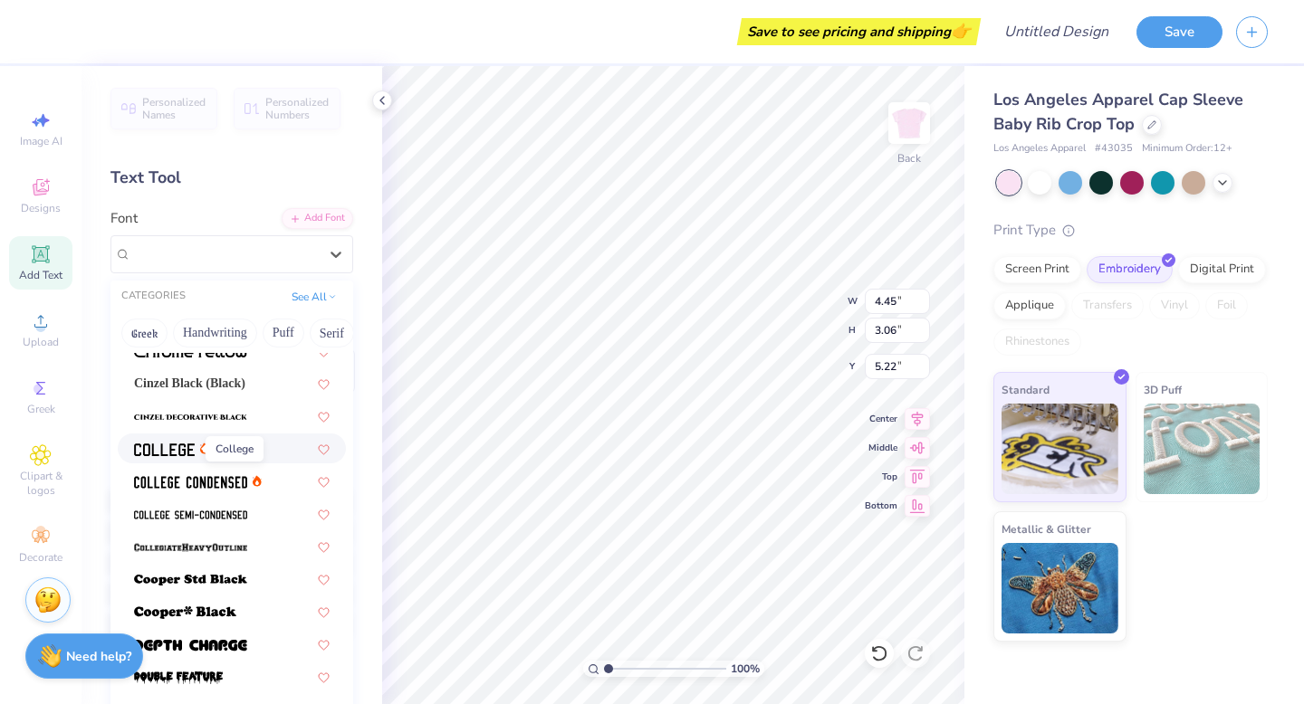
click at [169, 450] on img at bounding box center [164, 450] width 61 height 13
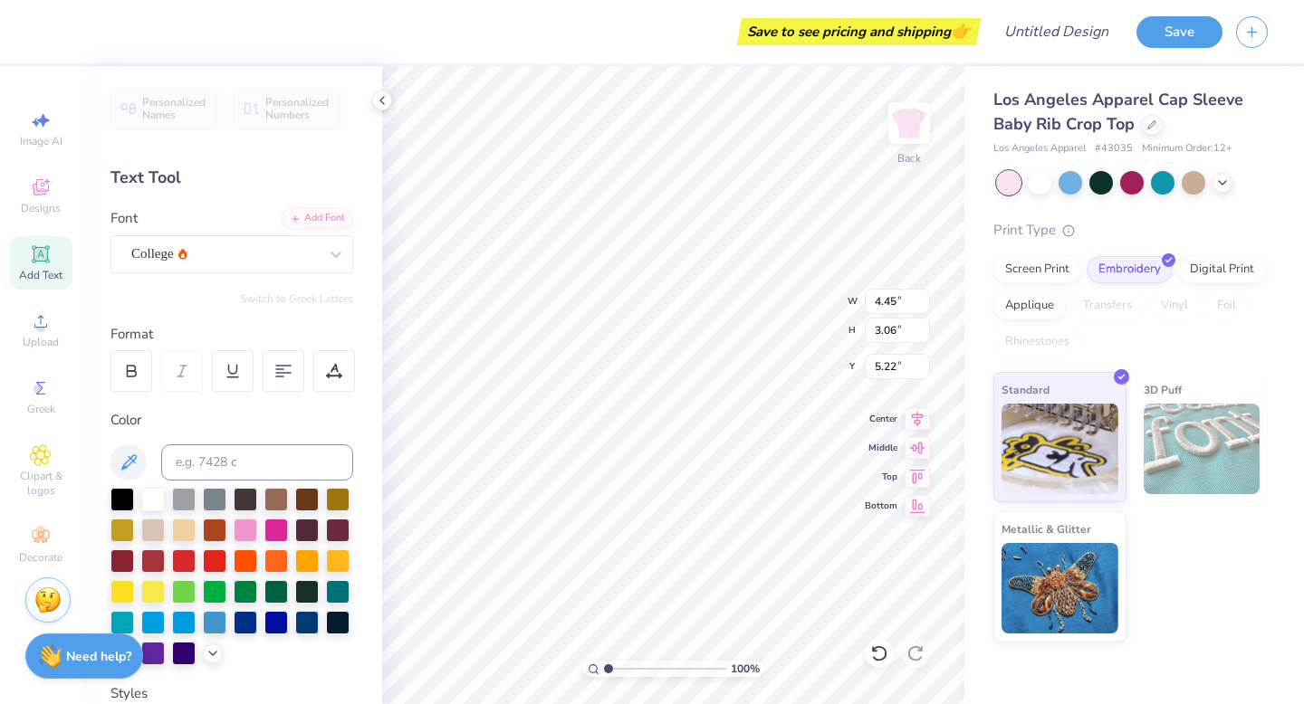
type input "4.47"
type input "3.04"
type input "5.23"
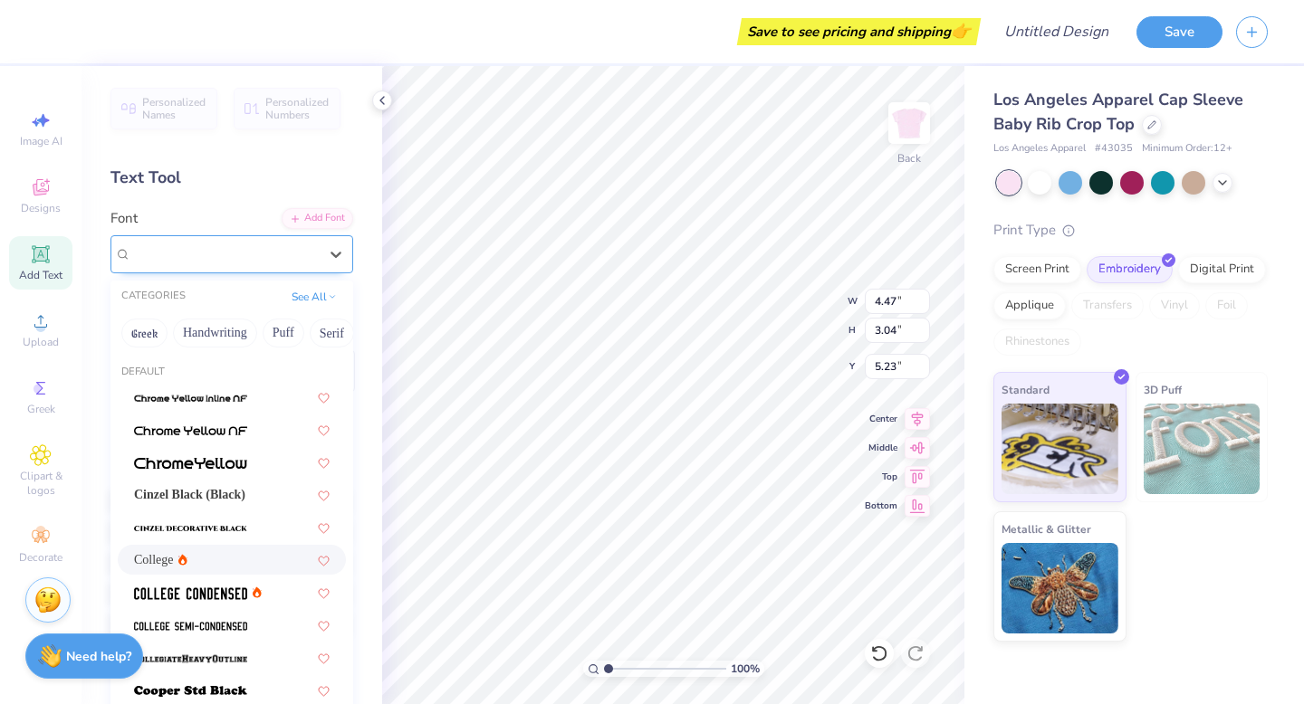
click at [242, 251] on div "College" at bounding box center [224, 254] width 190 height 28
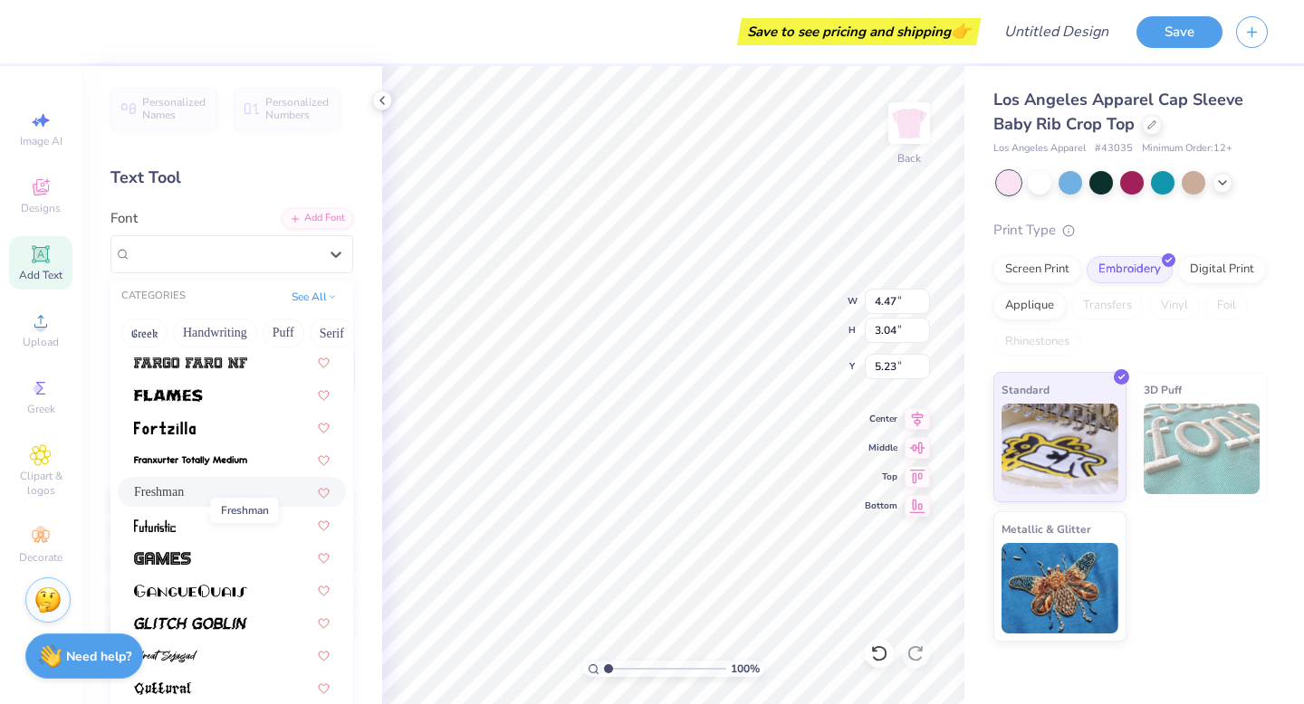
scroll to position [569, 0]
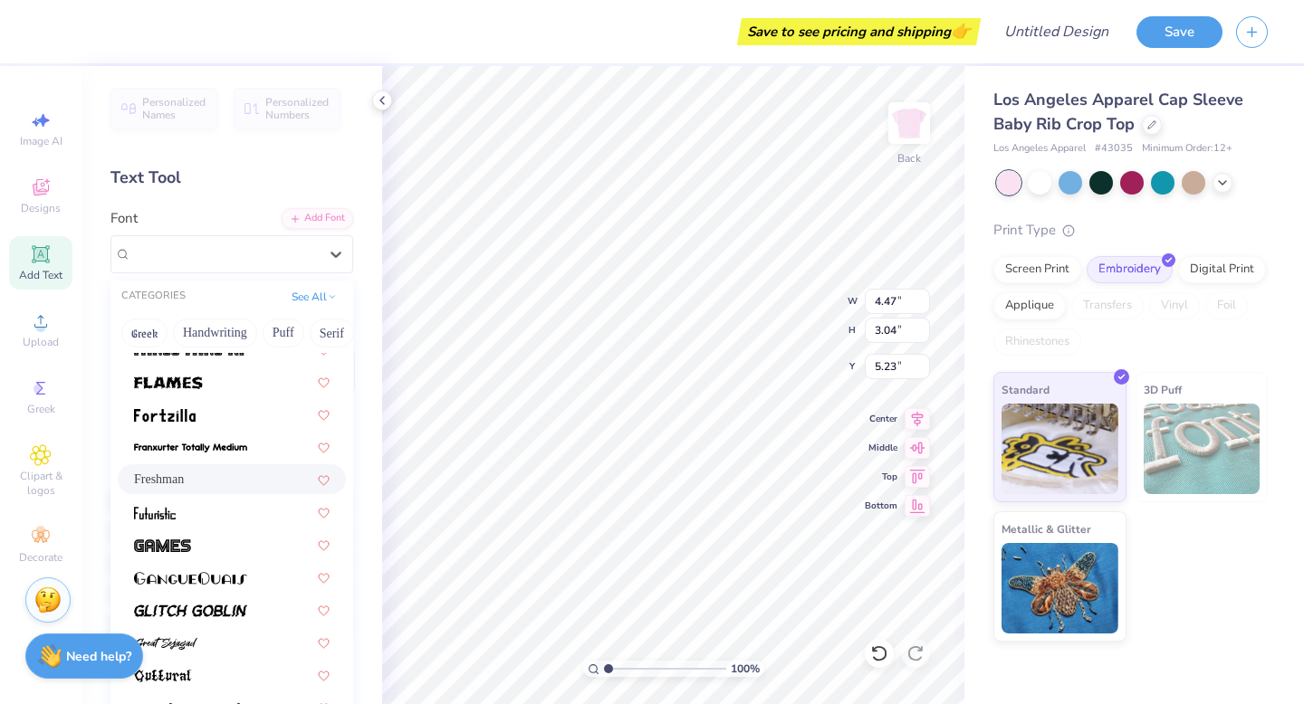
click at [226, 479] on div "Freshman" at bounding box center [232, 479] width 196 height 19
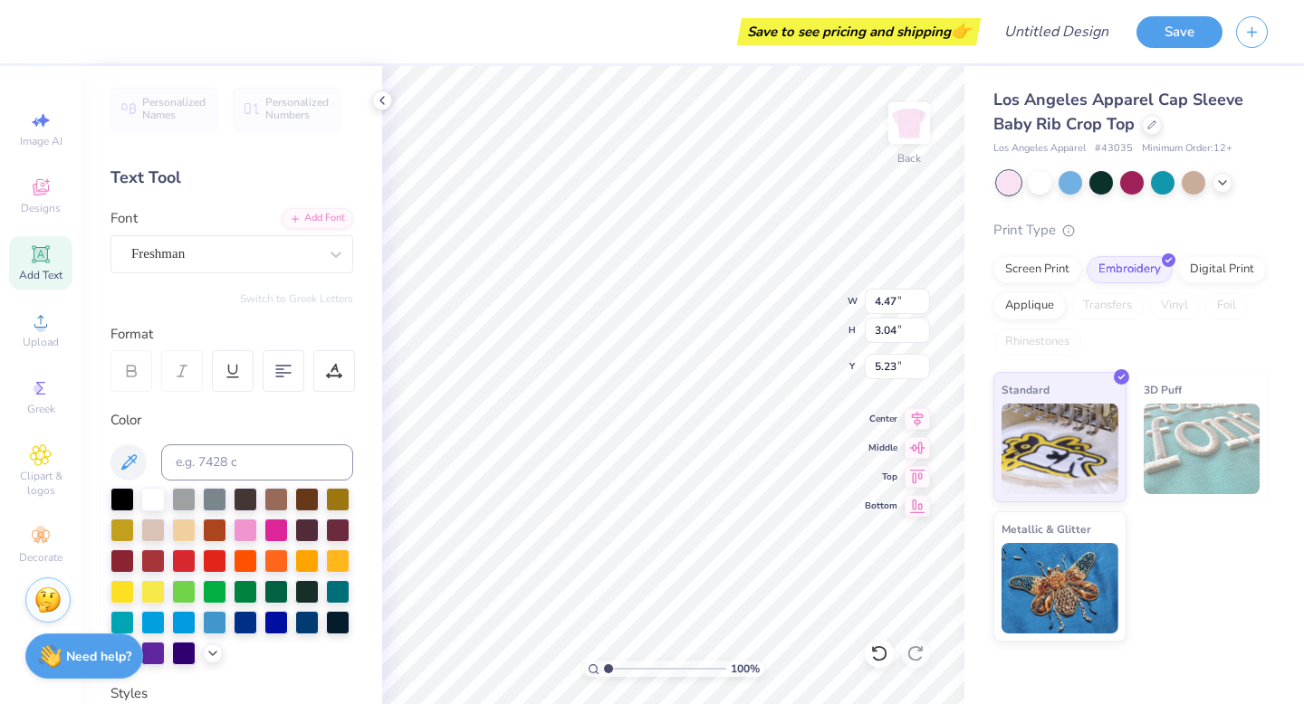
type input "6.22"
type input "3.28"
type input "5.11"
type input "7.00"
type input "3.49"
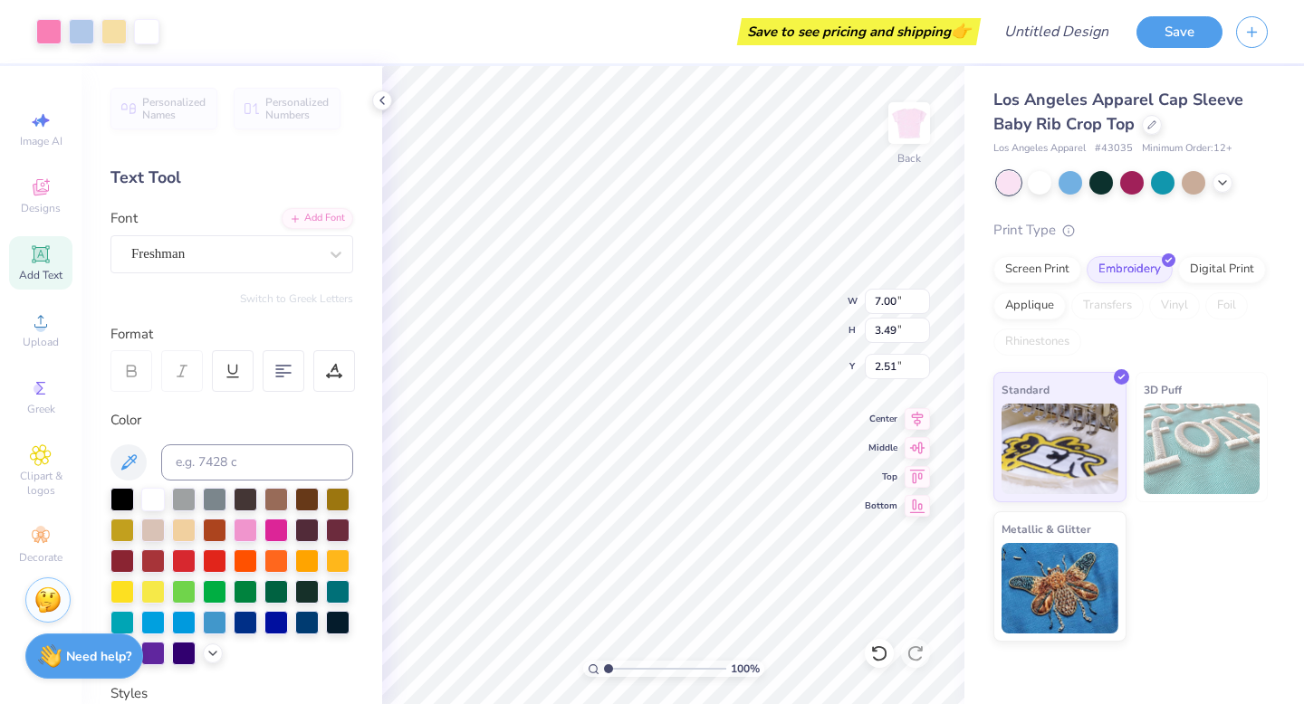
type input "2.57"
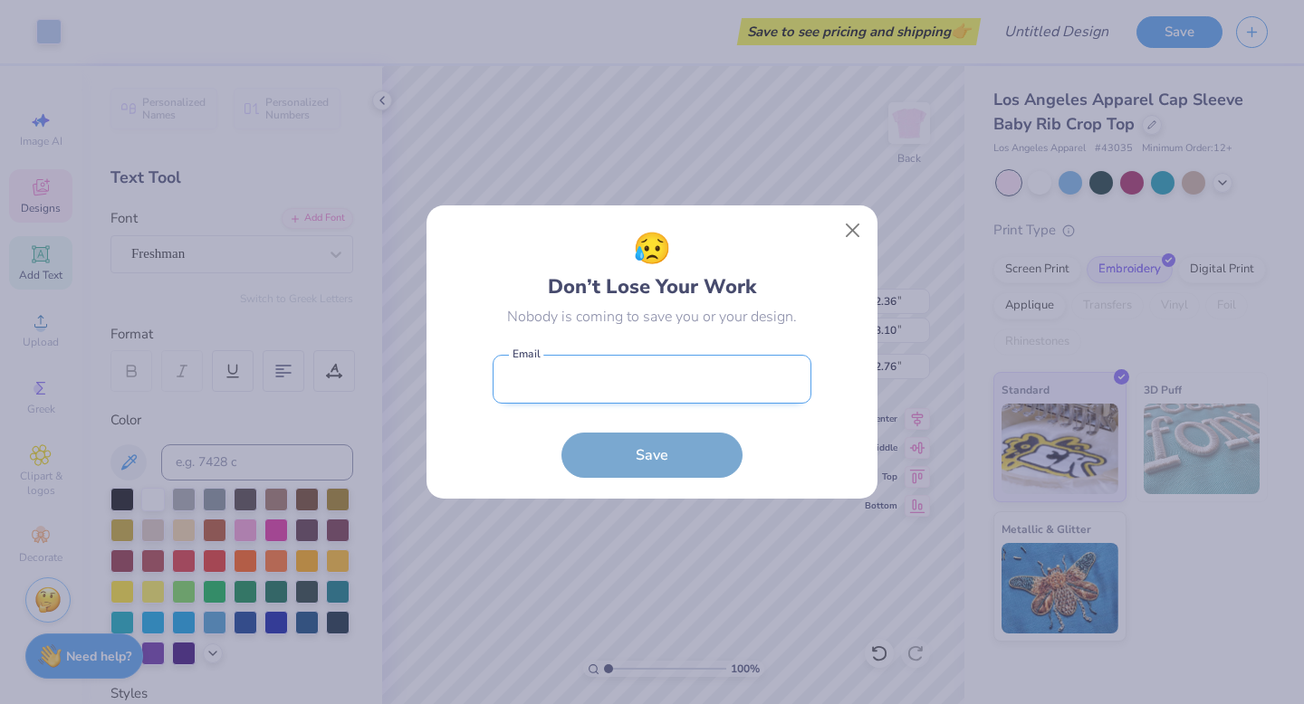
click at [728, 394] on body "Art colors Save to see pricing and shipping 👉 Design Title Save Image AI Design…" at bounding box center [652, 352] width 1304 height 704
type input "3.00"
click at [862, 233] on button "Close" at bounding box center [853, 231] width 34 height 34
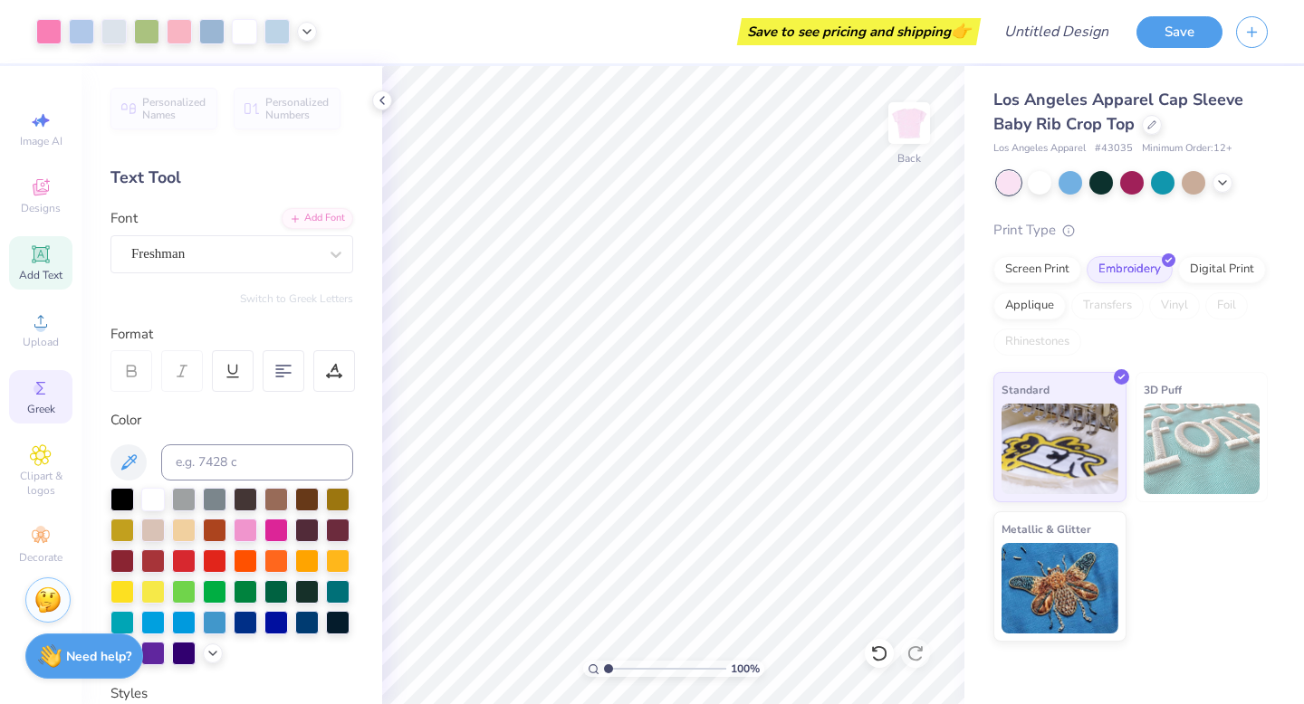
click at [40, 395] on icon at bounding box center [41, 388] width 22 height 22
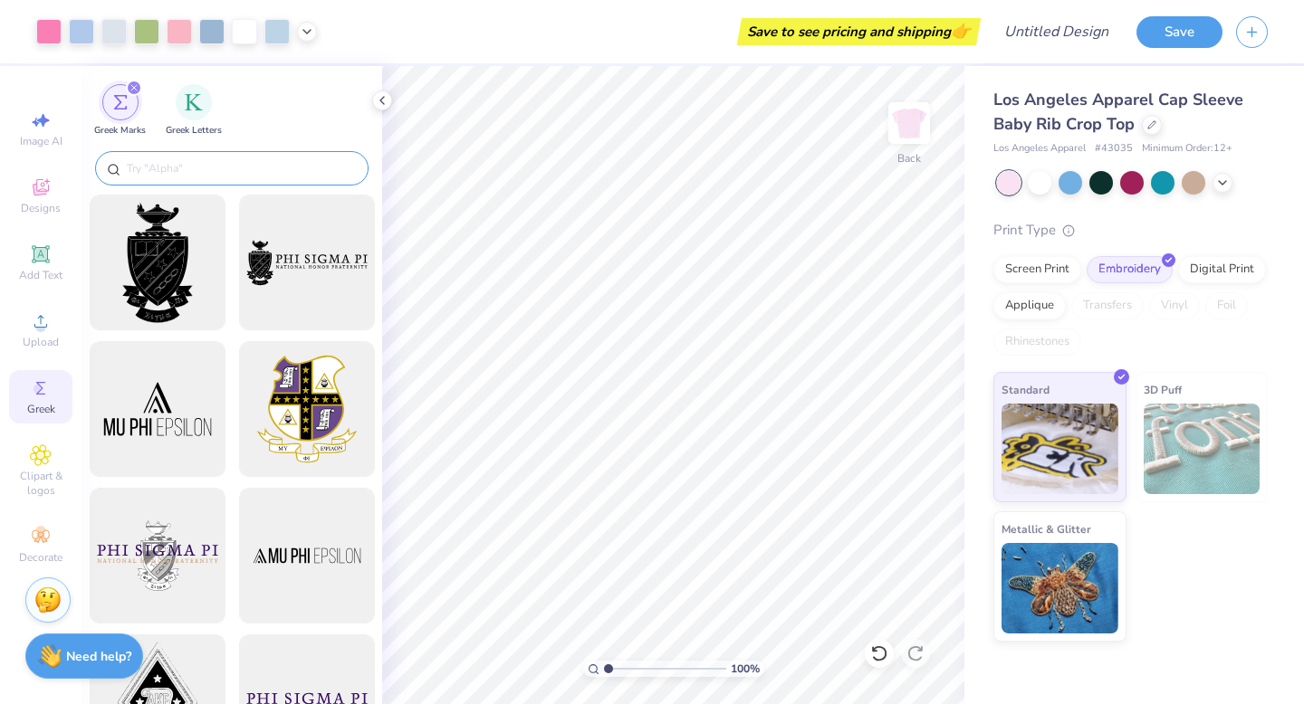
click at [233, 164] on input "text" at bounding box center [241, 168] width 232 height 18
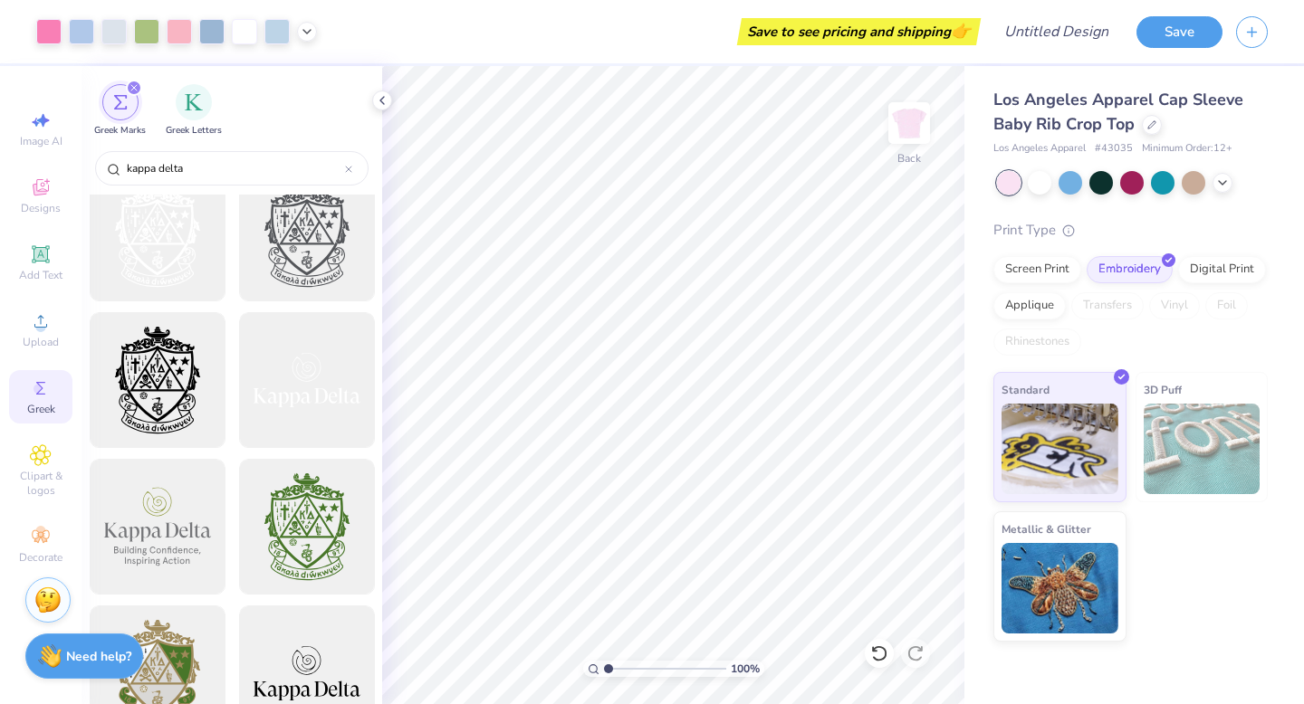
scroll to position [184, 0]
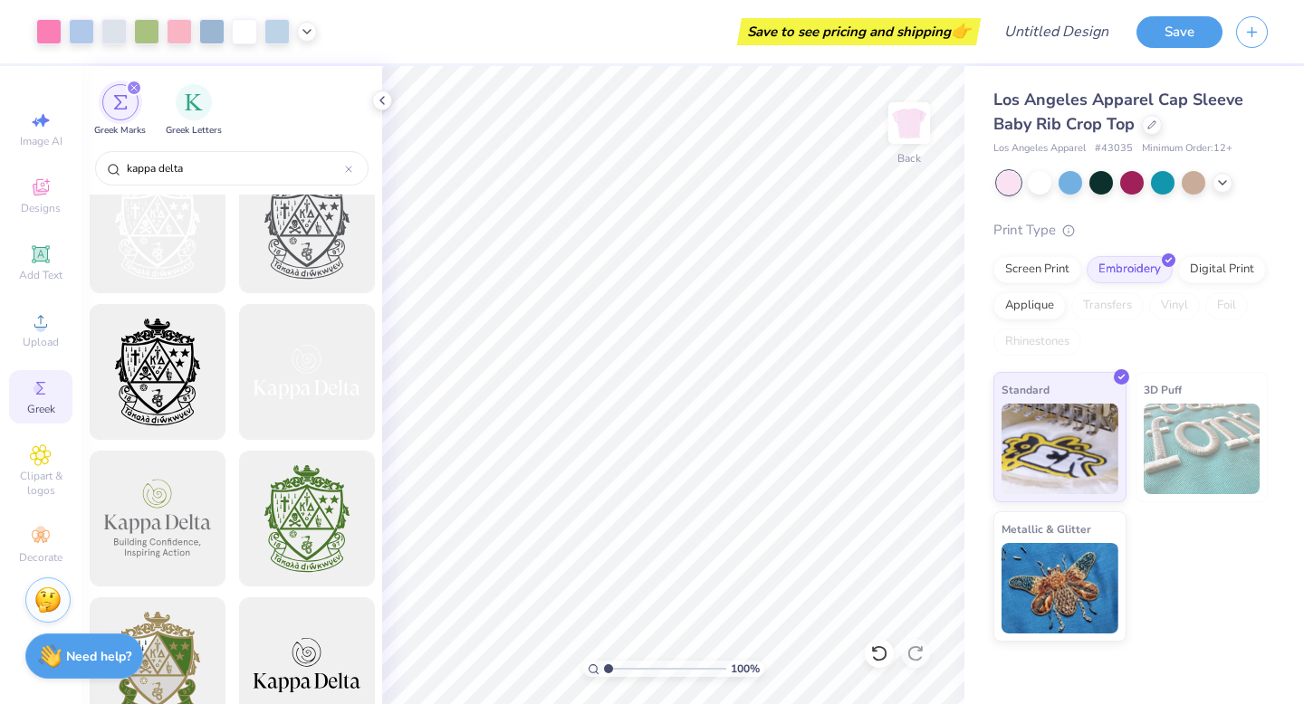
type input "kappa delta"
